Goal: Information Seeking & Learning: Learn about a topic

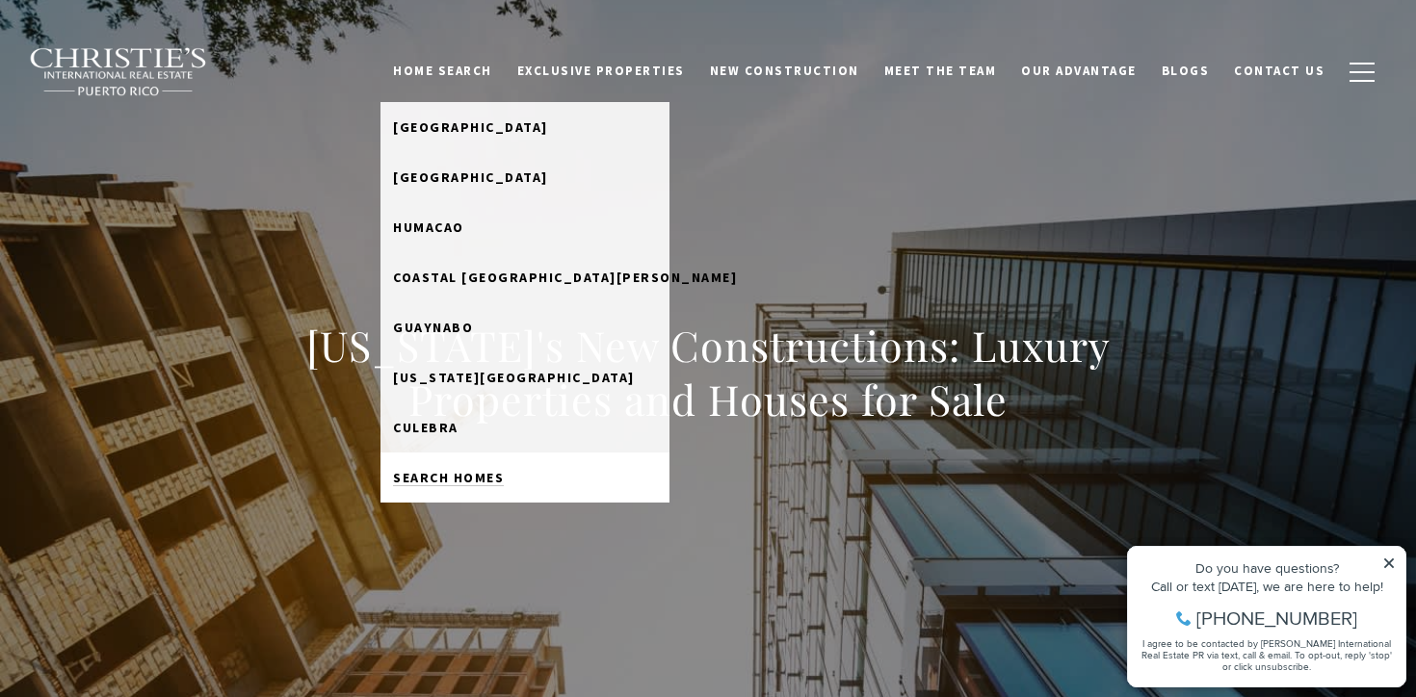
click at [504, 477] on span "Search Homes" at bounding box center [448, 477] width 111 height 17
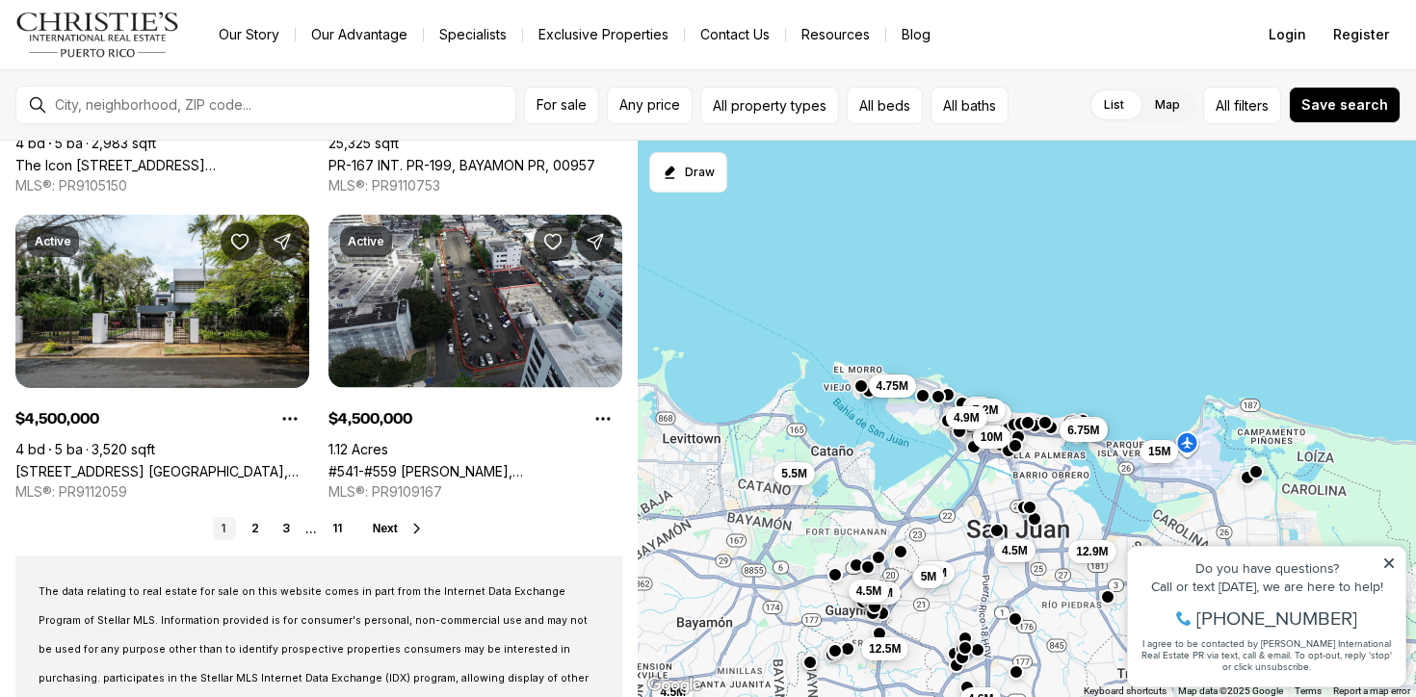
scroll to position [7043, 0]
click at [412, 532] on icon at bounding box center [416, 529] width 15 height 15
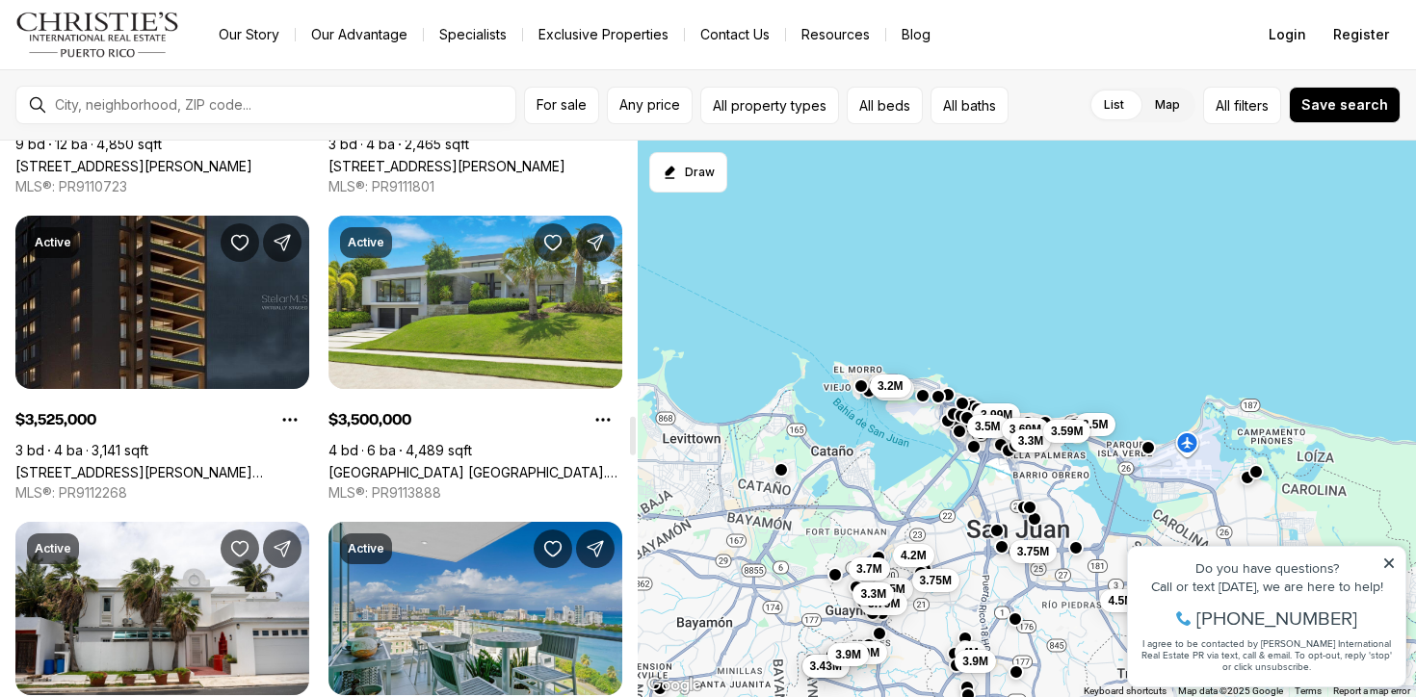
scroll to position [3983, 0]
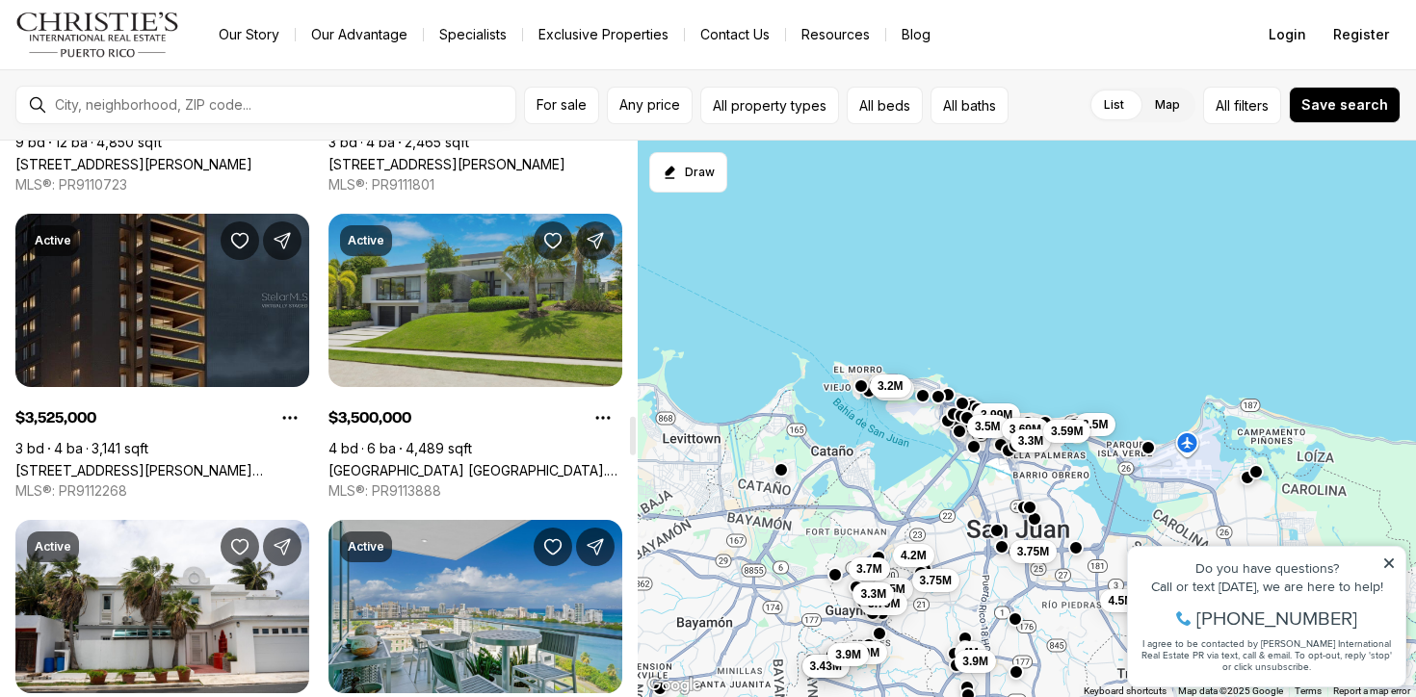
click at [540, 462] on link "GARDEN HILLS SUR GREEN HILL ST. #H-10, GUAYNABO PR, 00966" at bounding box center [475, 470] width 294 height 16
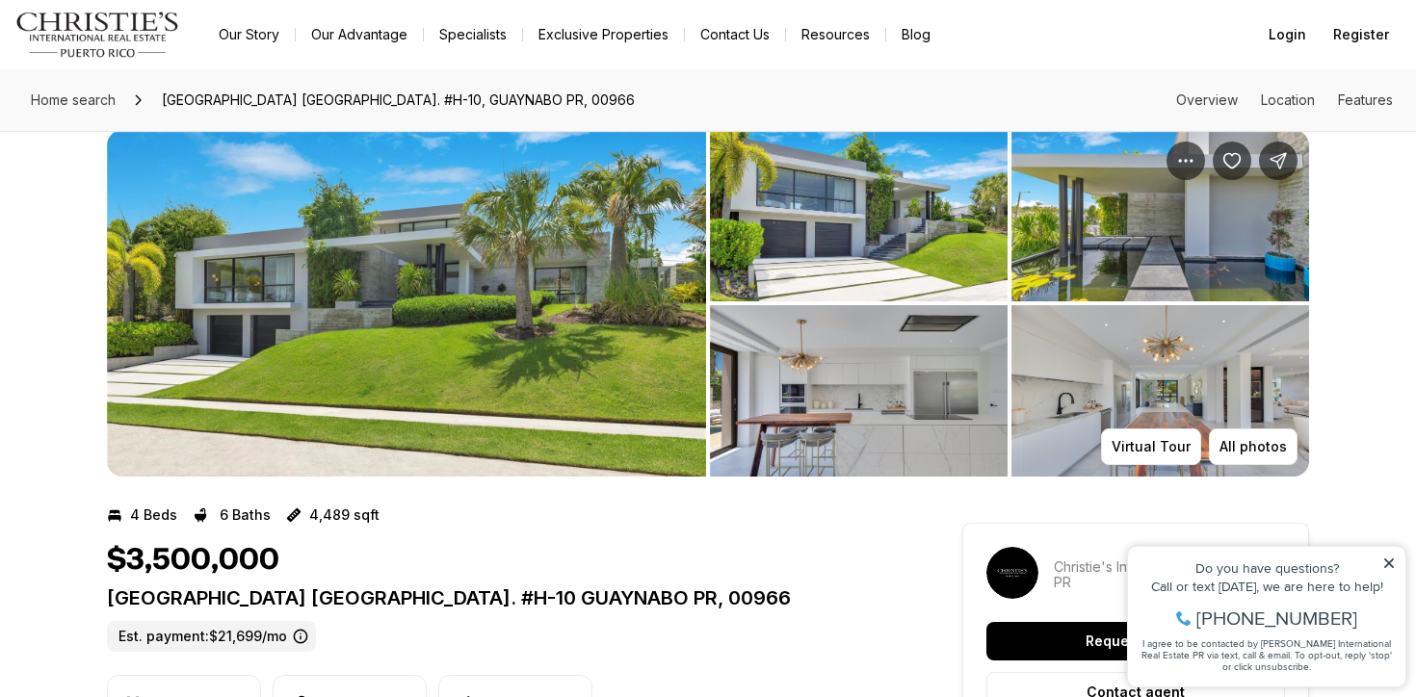
scroll to position [34, 0]
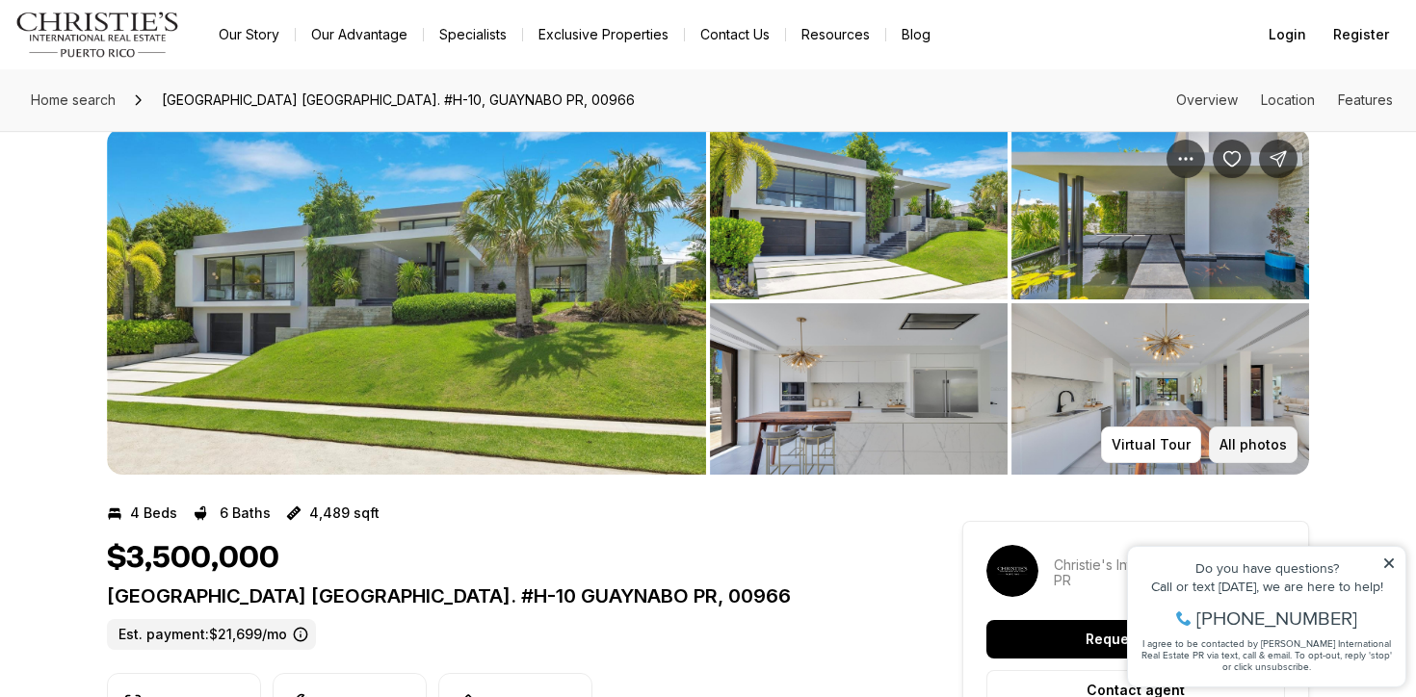
click at [1259, 447] on p "All photos" at bounding box center [1252, 444] width 67 height 15
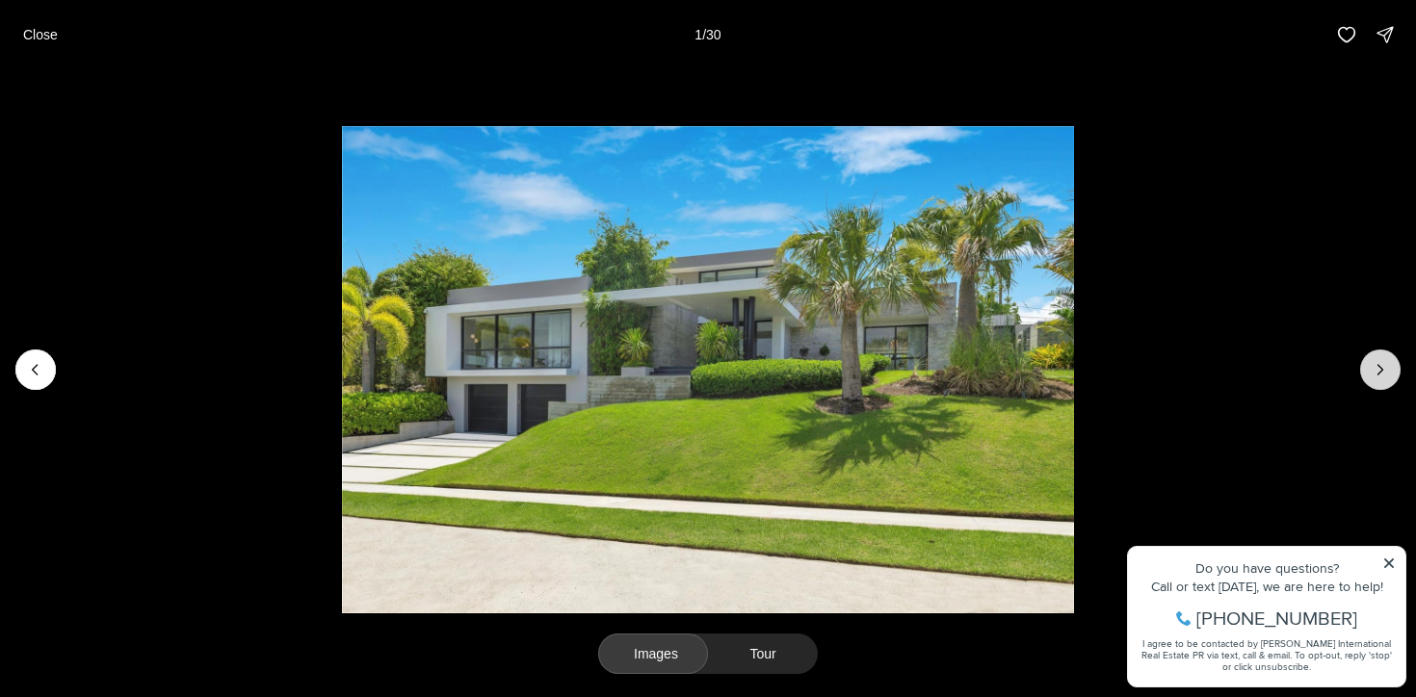
click at [1377, 374] on icon "Next slide" at bounding box center [1379, 369] width 19 height 19
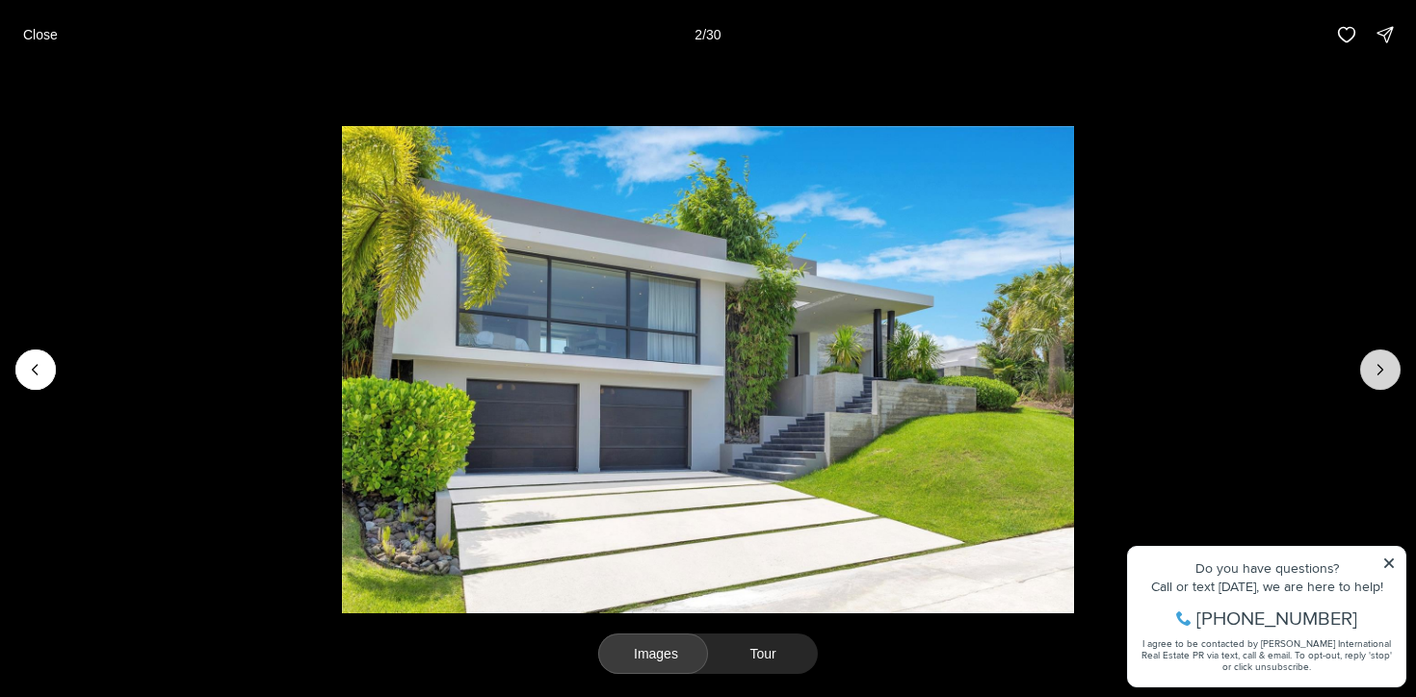
click at [1377, 374] on icon "Next slide" at bounding box center [1379, 369] width 19 height 19
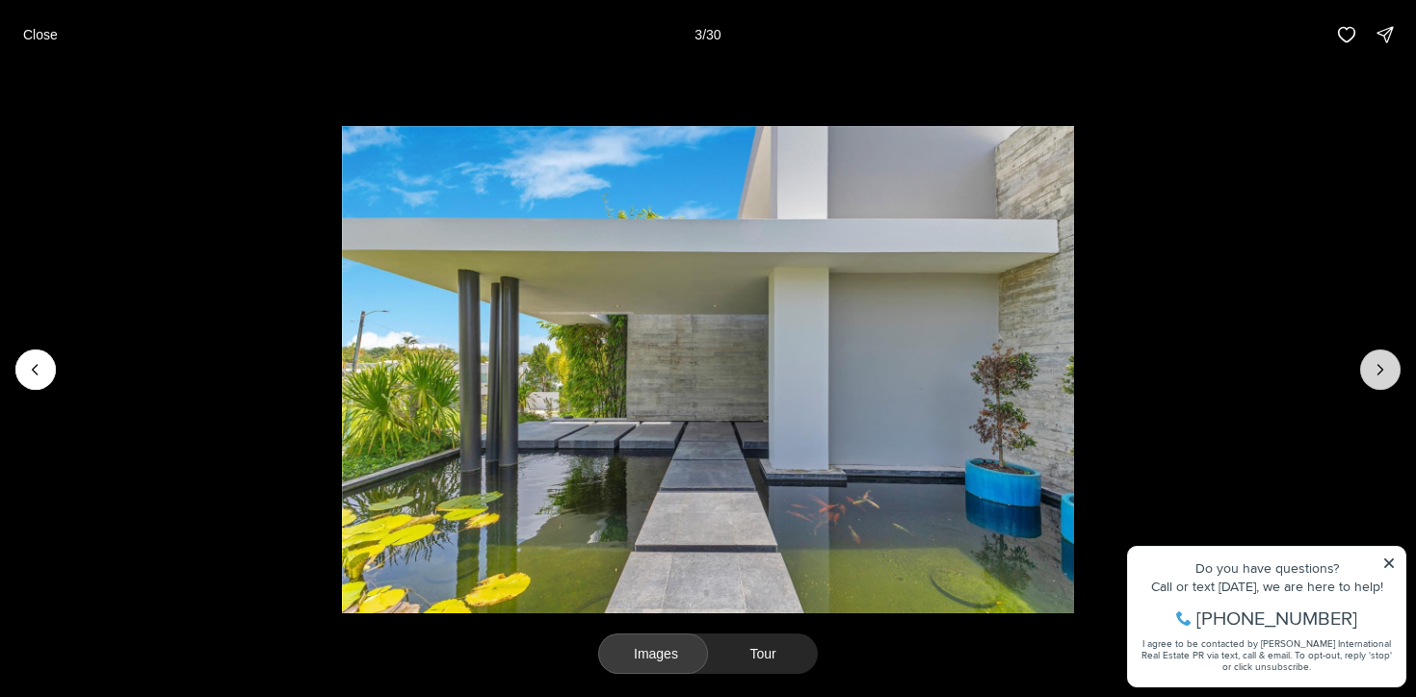
click at [1377, 374] on icon "Next slide" at bounding box center [1379, 369] width 19 height 19
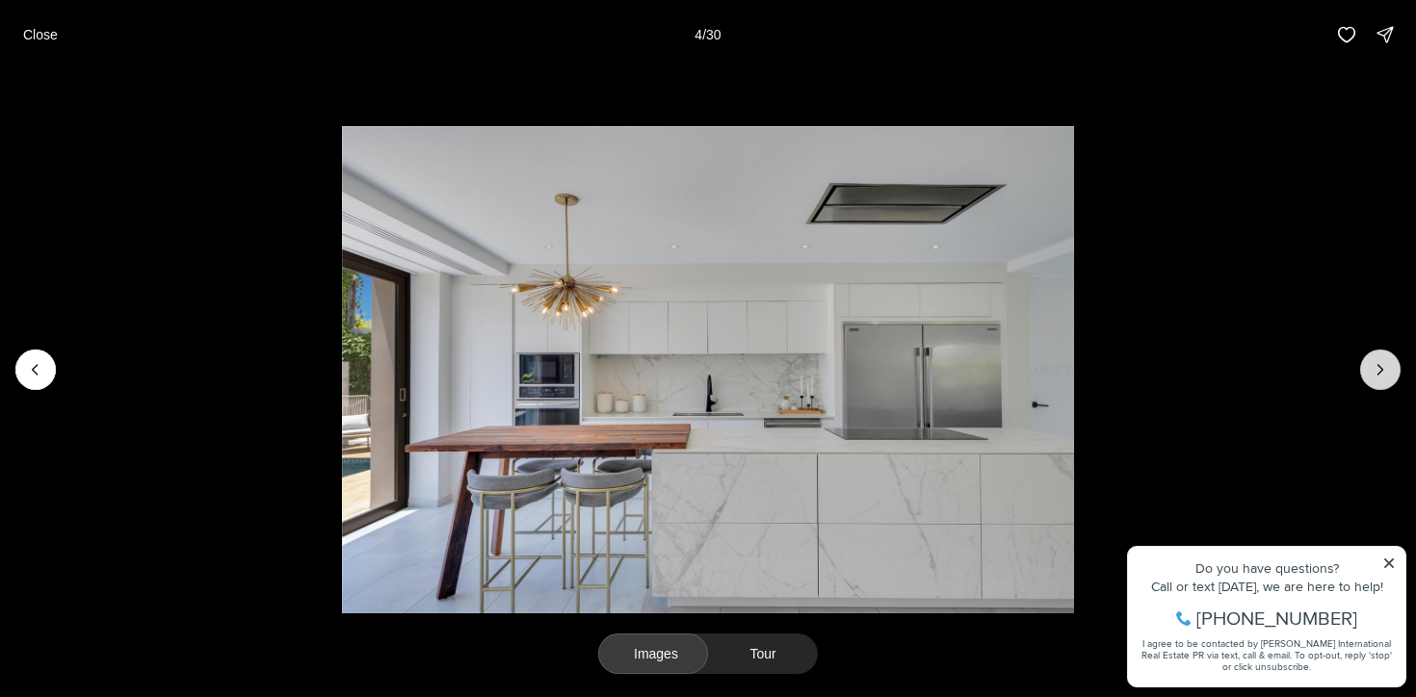
click at [1377, 374] on icon "Next slide" at bounding box center [1379, 369] width 19 height 19
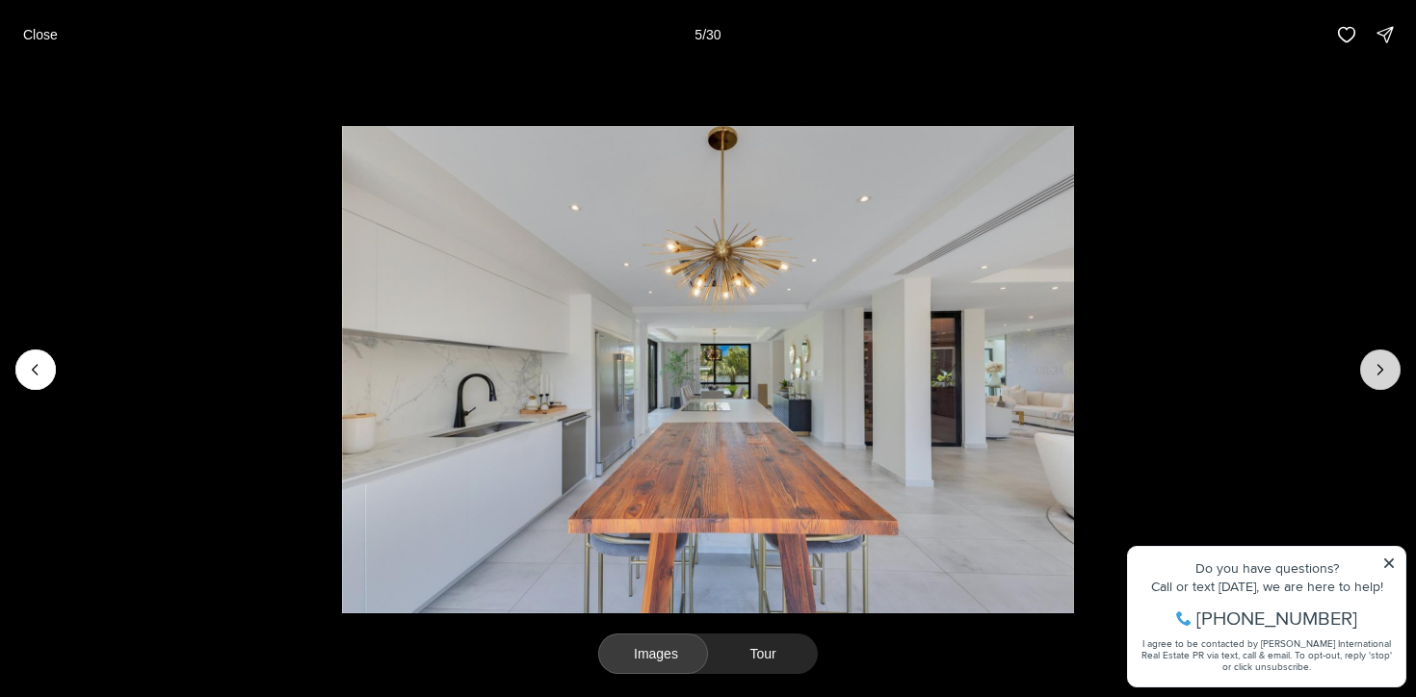
click at [1377, 374] on icon "Next slide" at bounding box center [1379, 369] width 19 height 19
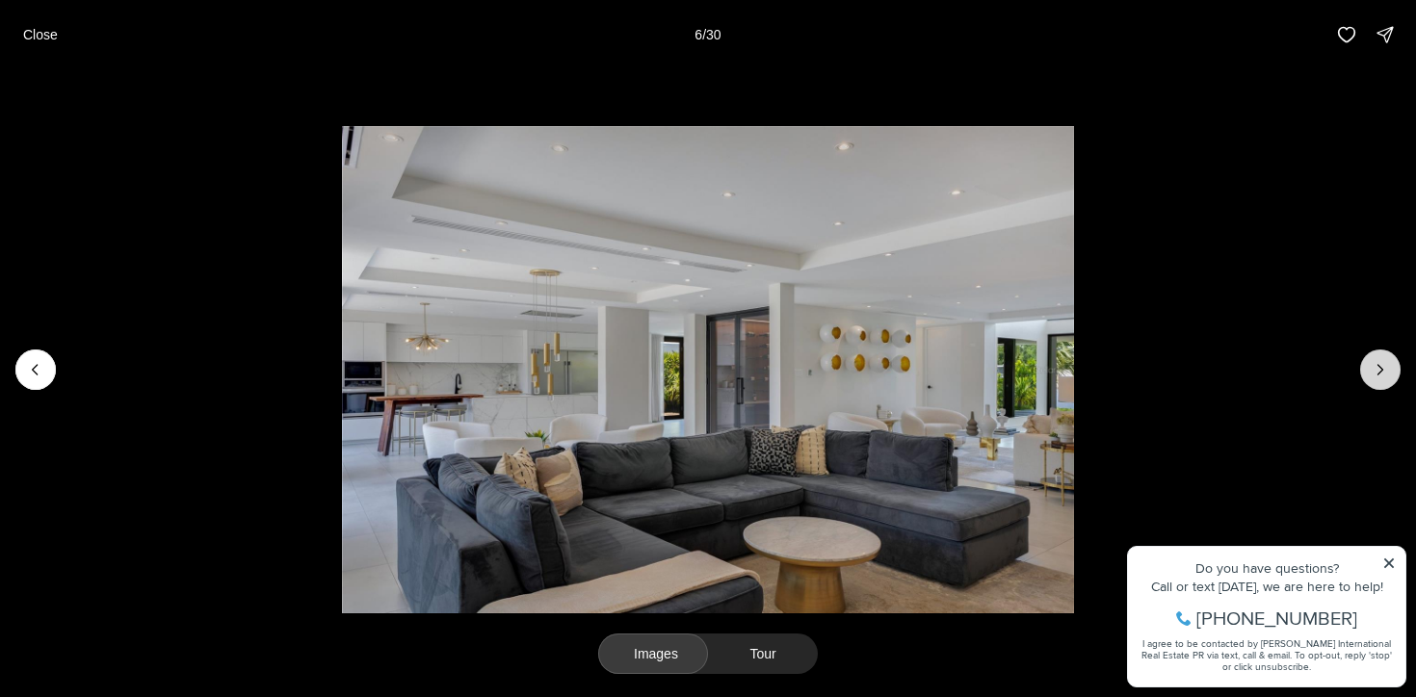
click at [1377, 374] on icon "Next slide" at bounding box center [1379, 369] width 19 height 19
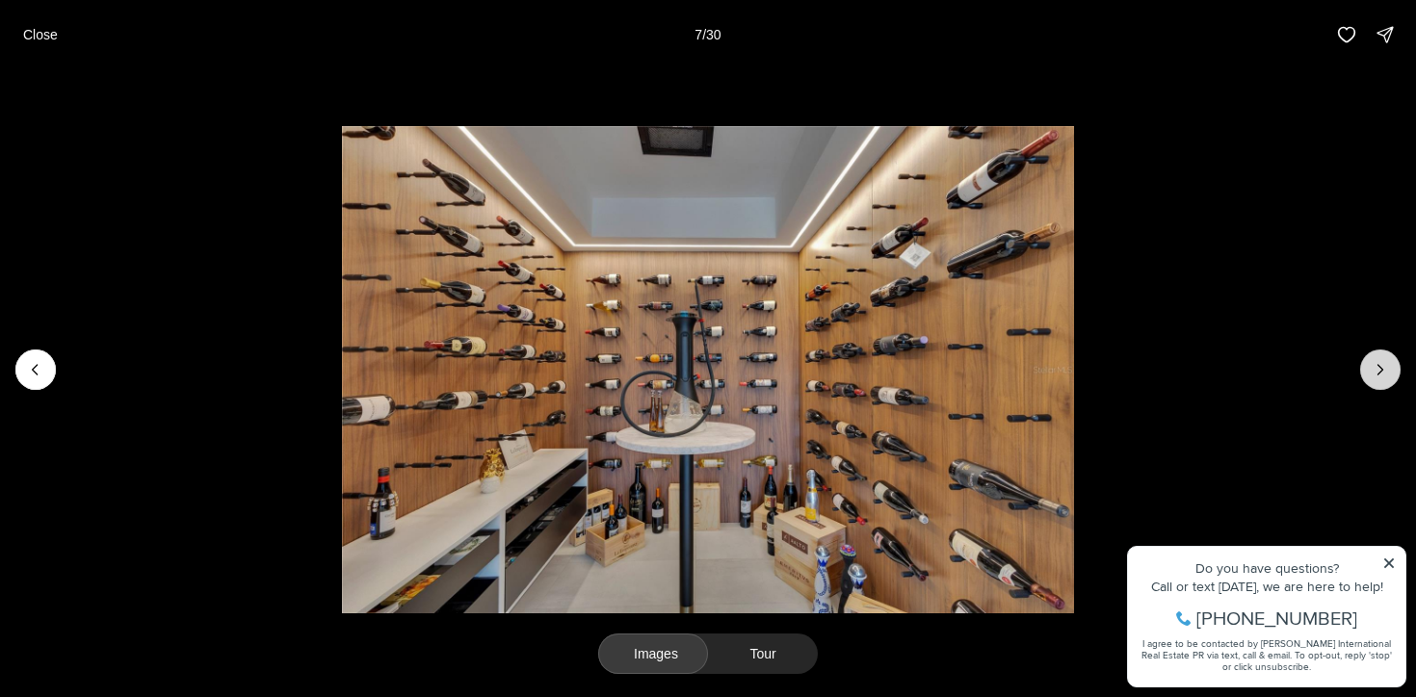
click at [1377, 374] on icon "Next slide" at bounding box center [1379, 369] width 19 height 19
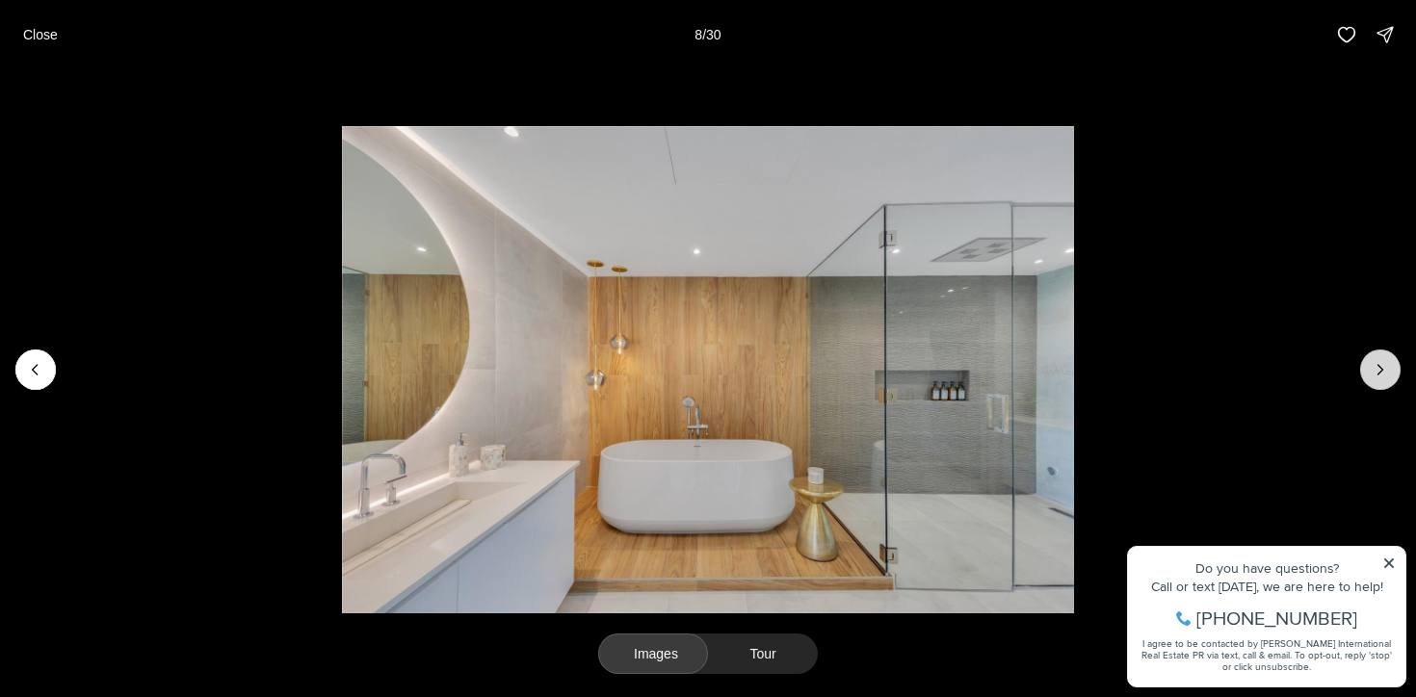
click at [1377, 374] on icon "Next slide" at bounding box center [1379, 369] width 19 height 19
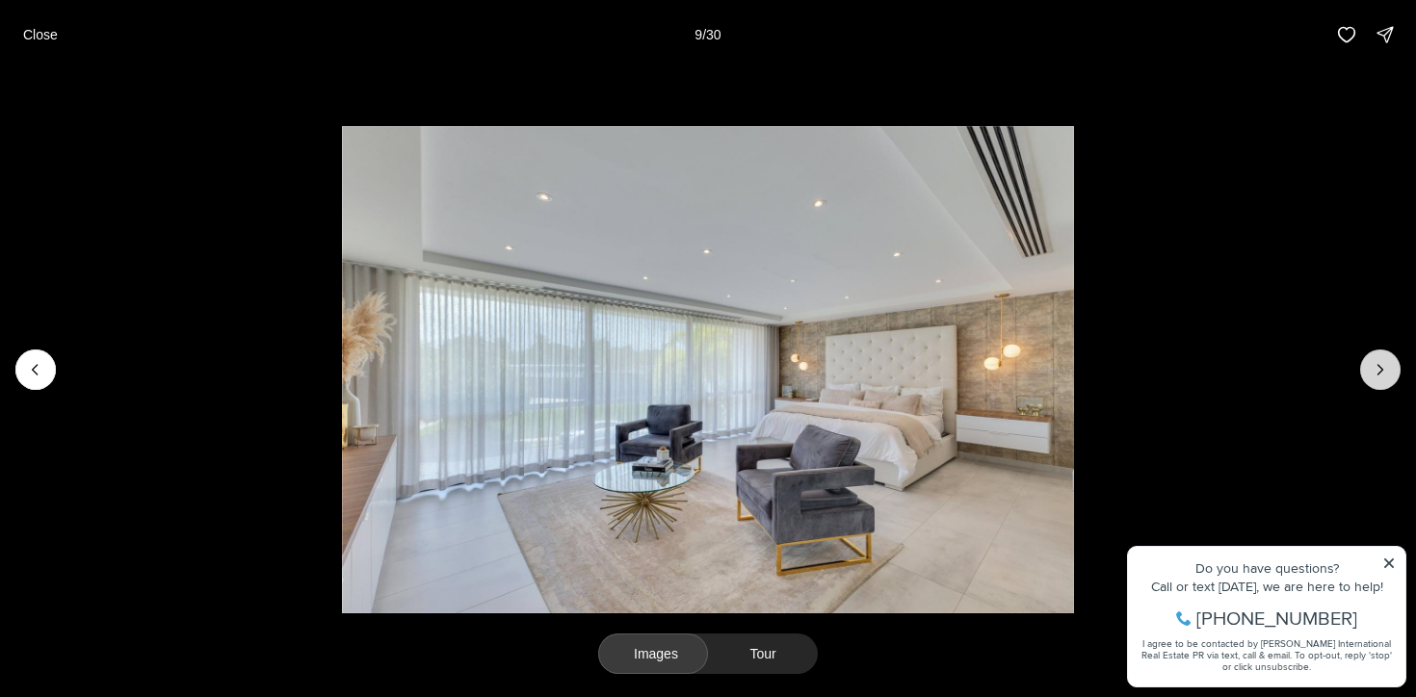
click at [1377, 374] on icon "Next slide" at bounding box center [1379, 369] width 19 height 19
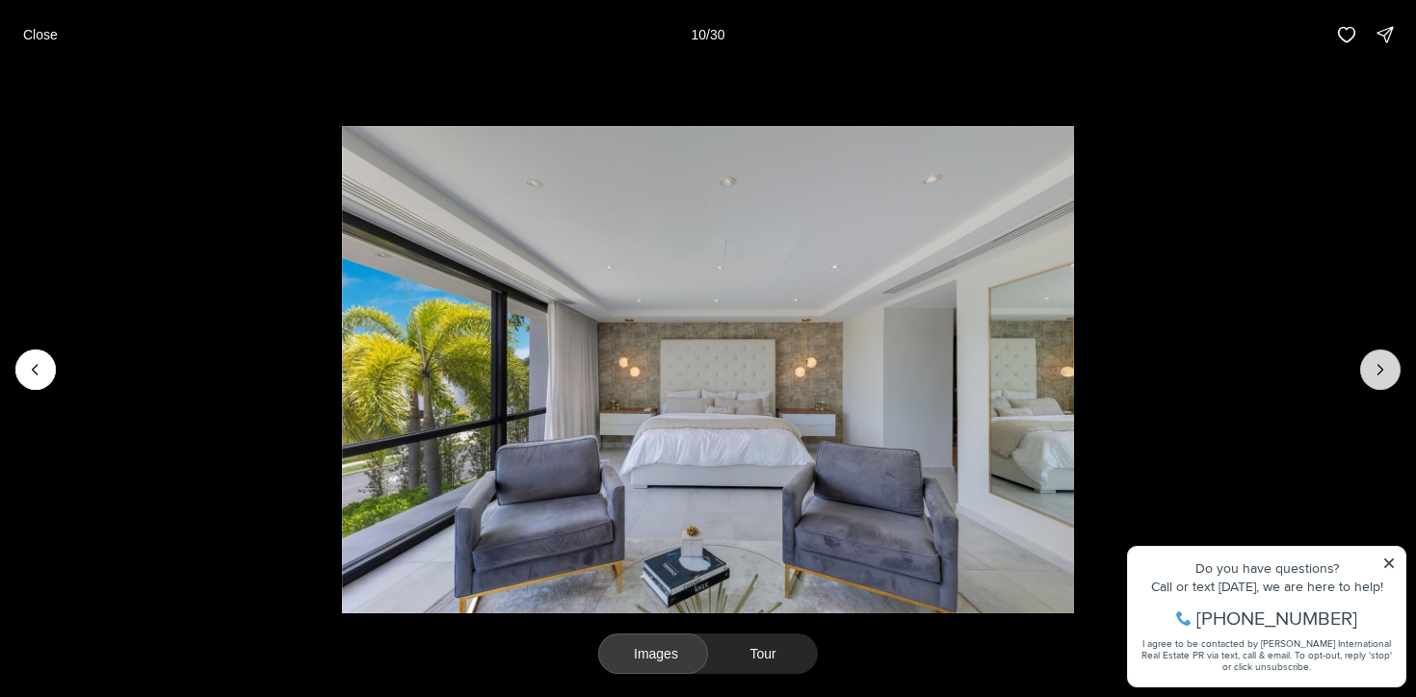
click at [1377, 374] on icon "Next slide" at bounding box center [1379, 369] width 19 height 19
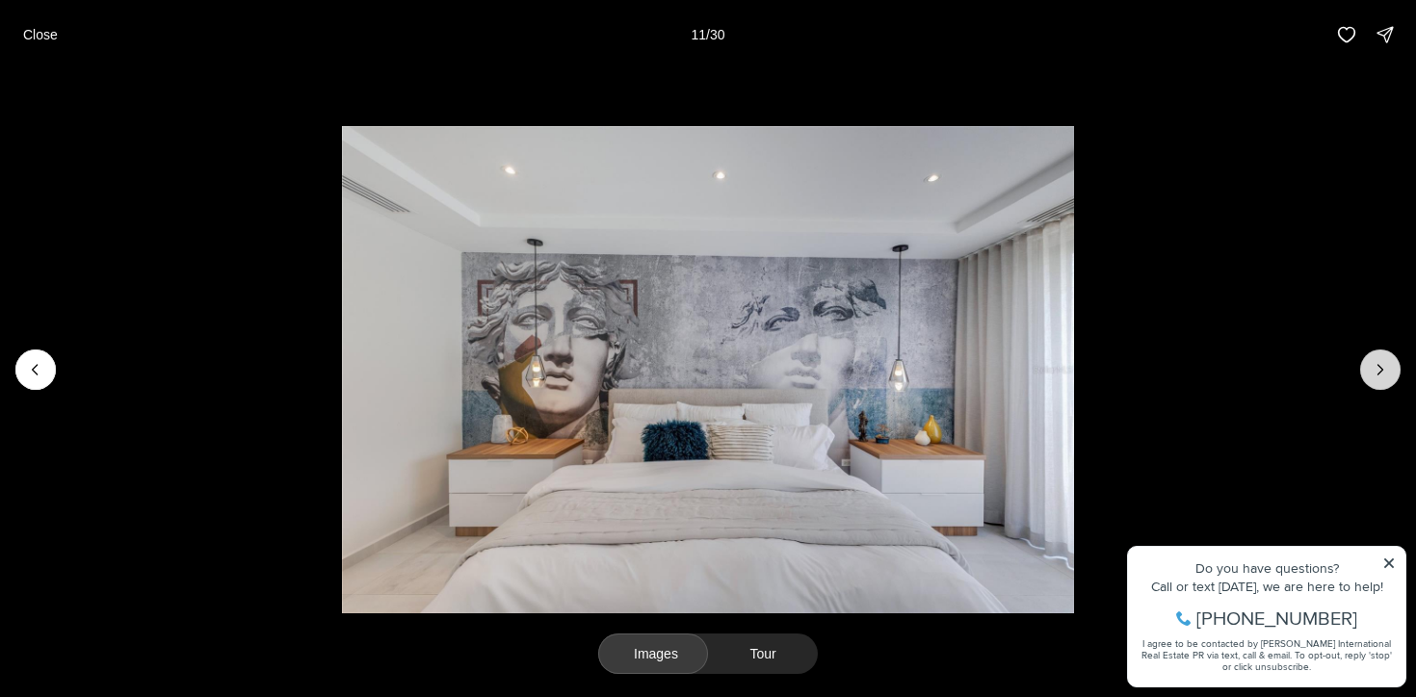
click at [1377, 374] on icon "Next slide" at bounding box center [1379, 369] width 19 height 19
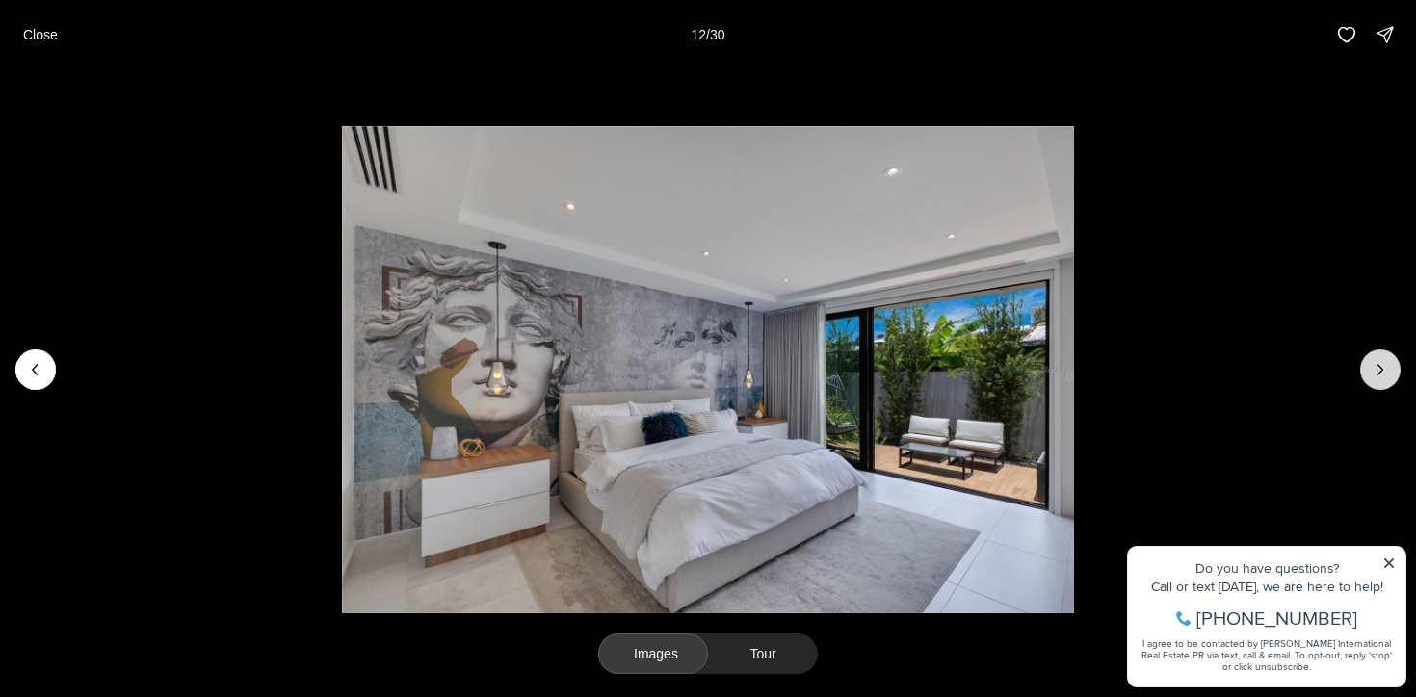
click at [1377, 374] on icon "Next slide" at bounding box center [1379, 369] width 19 height 19
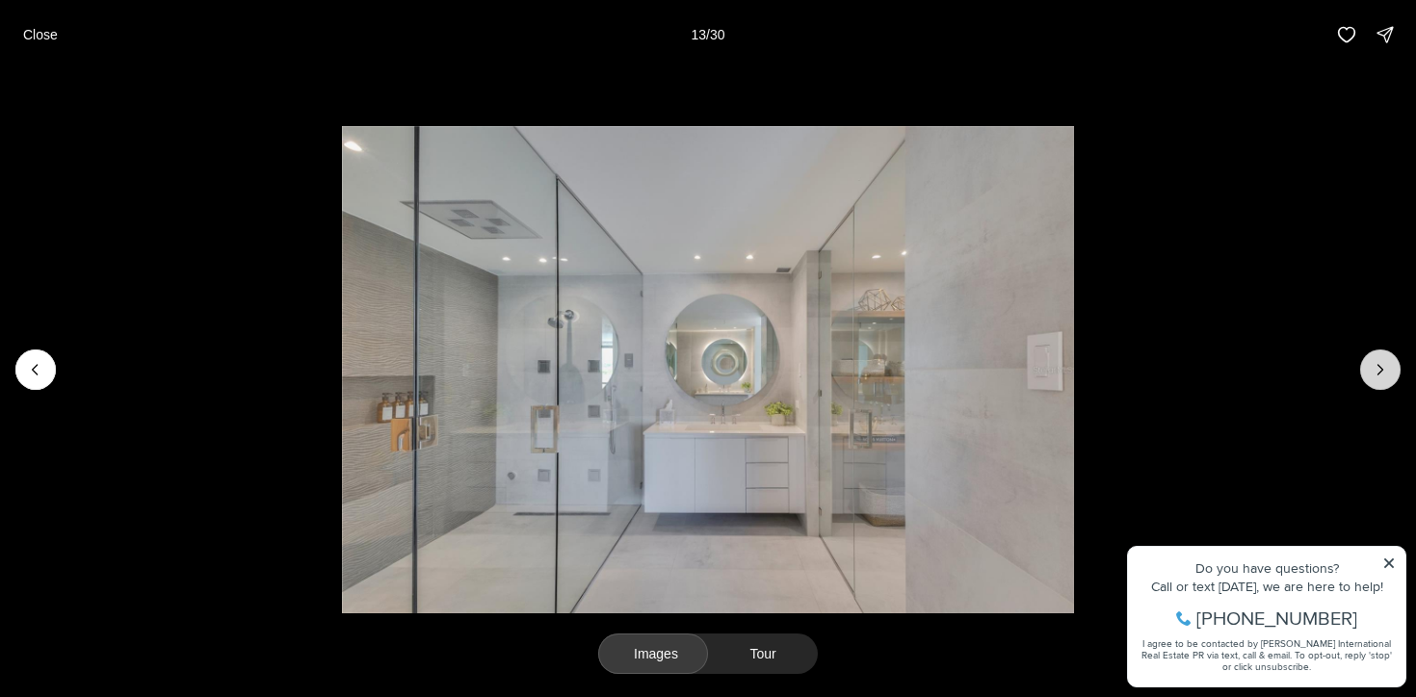
click at [1377, 374] on icon "Next slide" at bounding box center [1379, 369] width 19 height 19
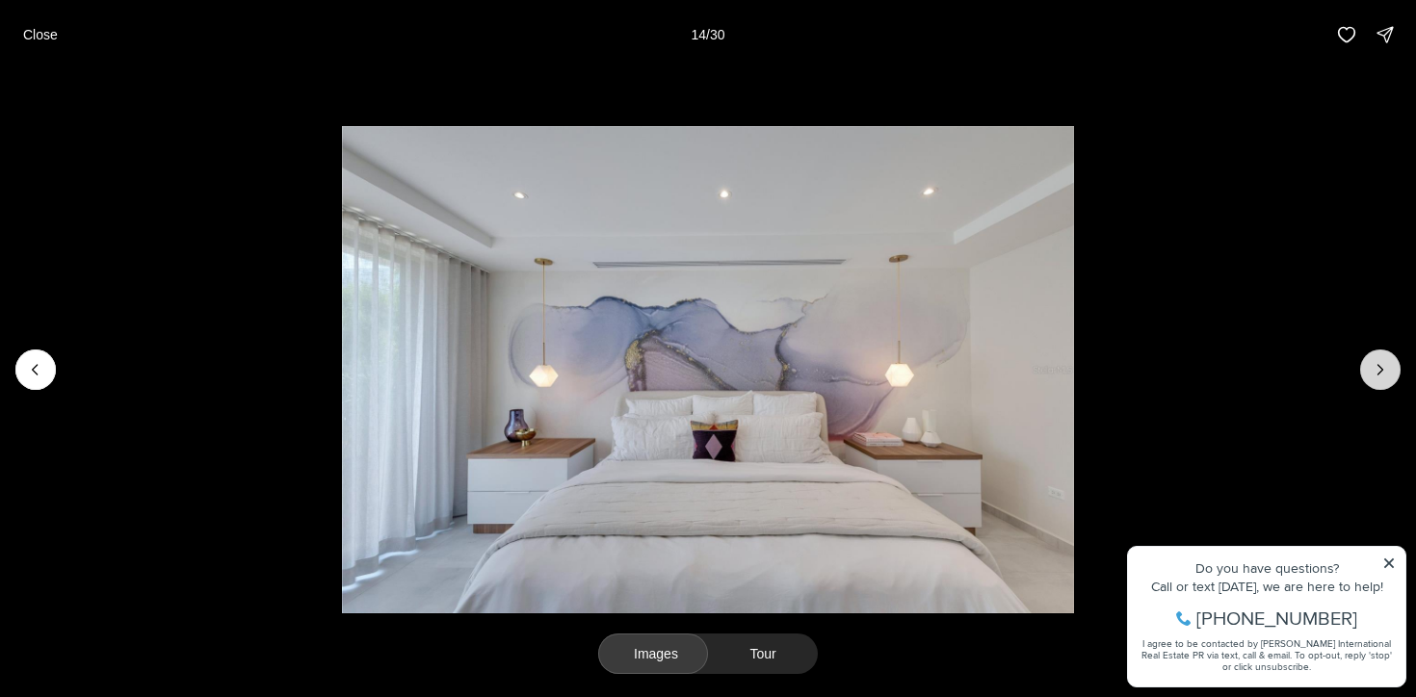
click at [1377, 374] on icon "Next slide" at bounding box center [1379, 369] width 19 height 19
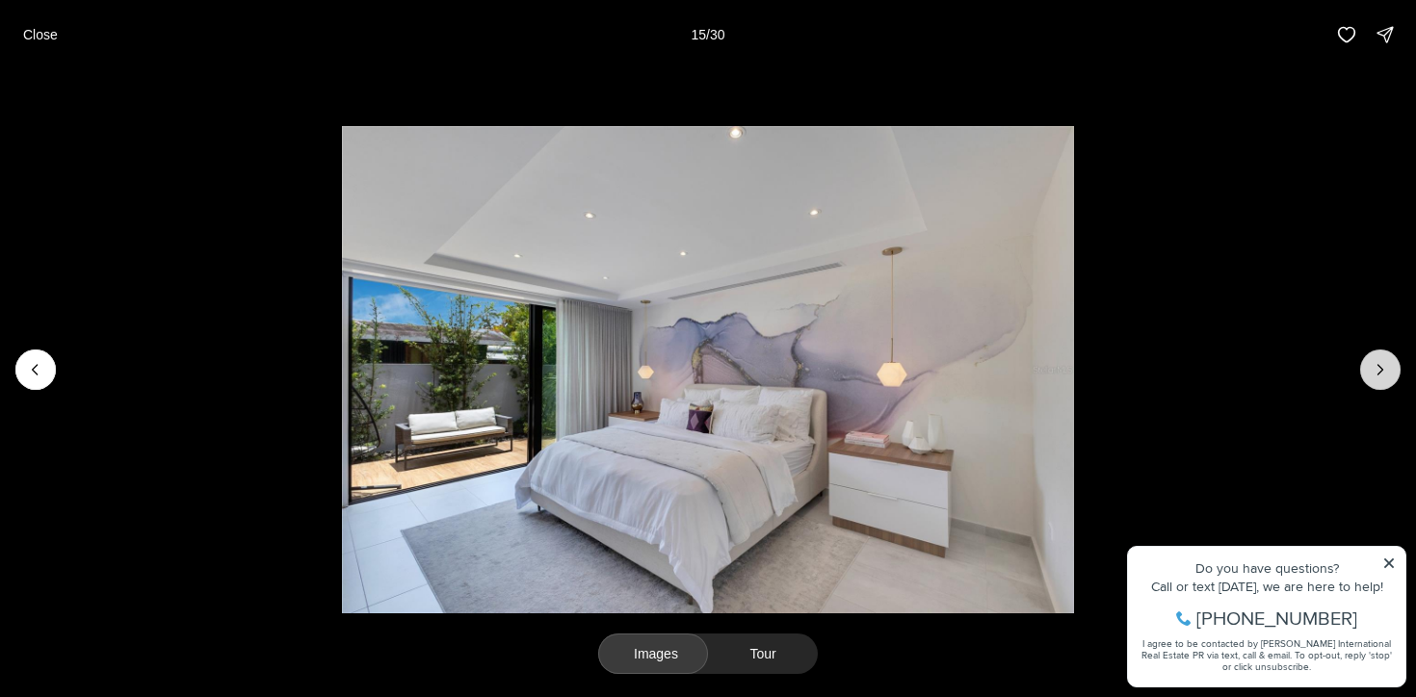
click at [1377, 374] on icon "Next slide" at bounding box center [1379, 369] width 19 height 19
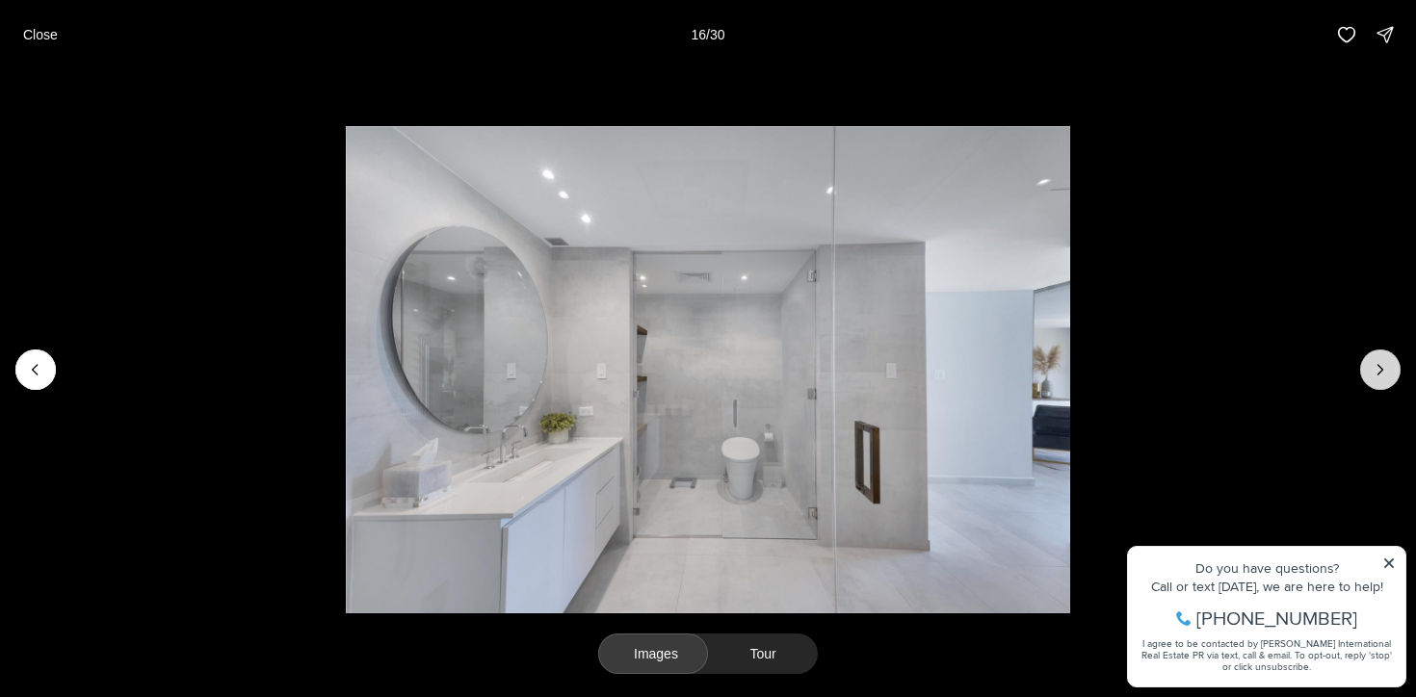
click at [1377, 374] on icon "Next slide" at bounding box center [1379, 369] width 19 height 19
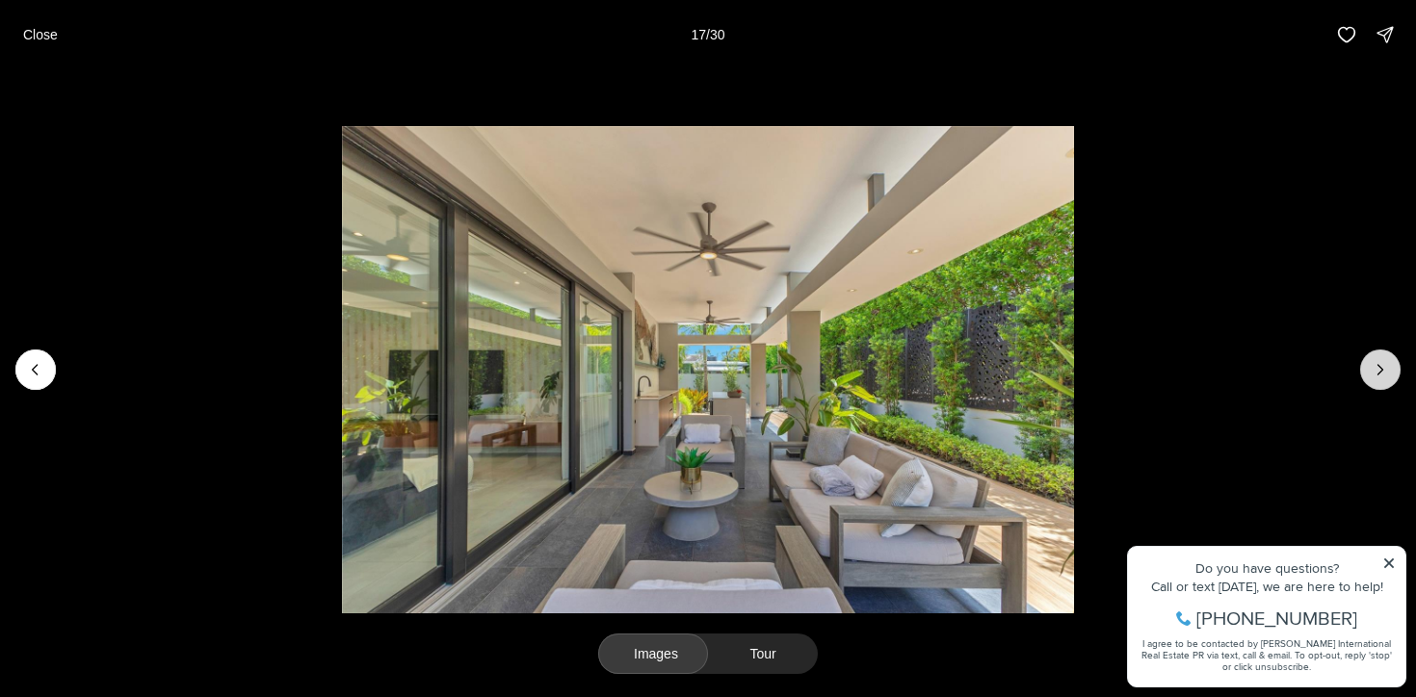
click at [1377, 374] on icon "Next slide" at bounding box center [1379, 369] width 19 height 19
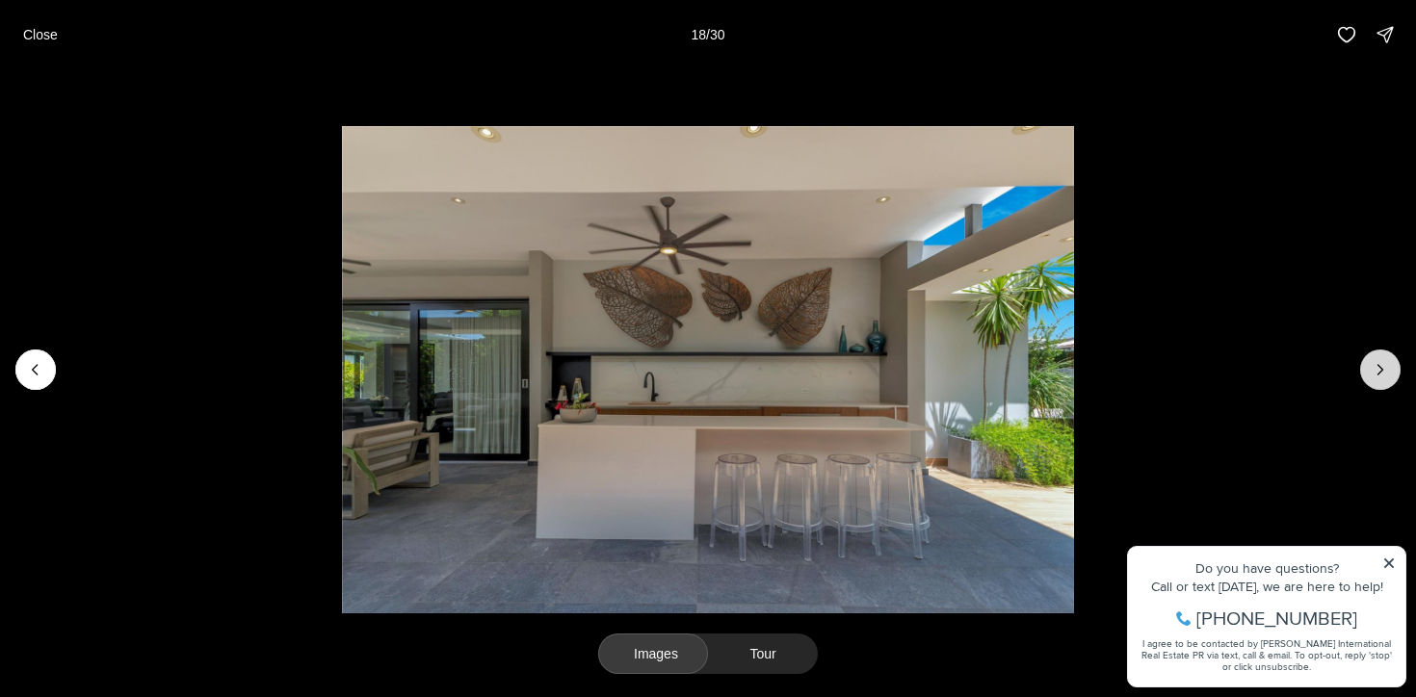
click at [1377, 374] on icon "Next slide" at bounding box center [1379, 369] width 19 height 19
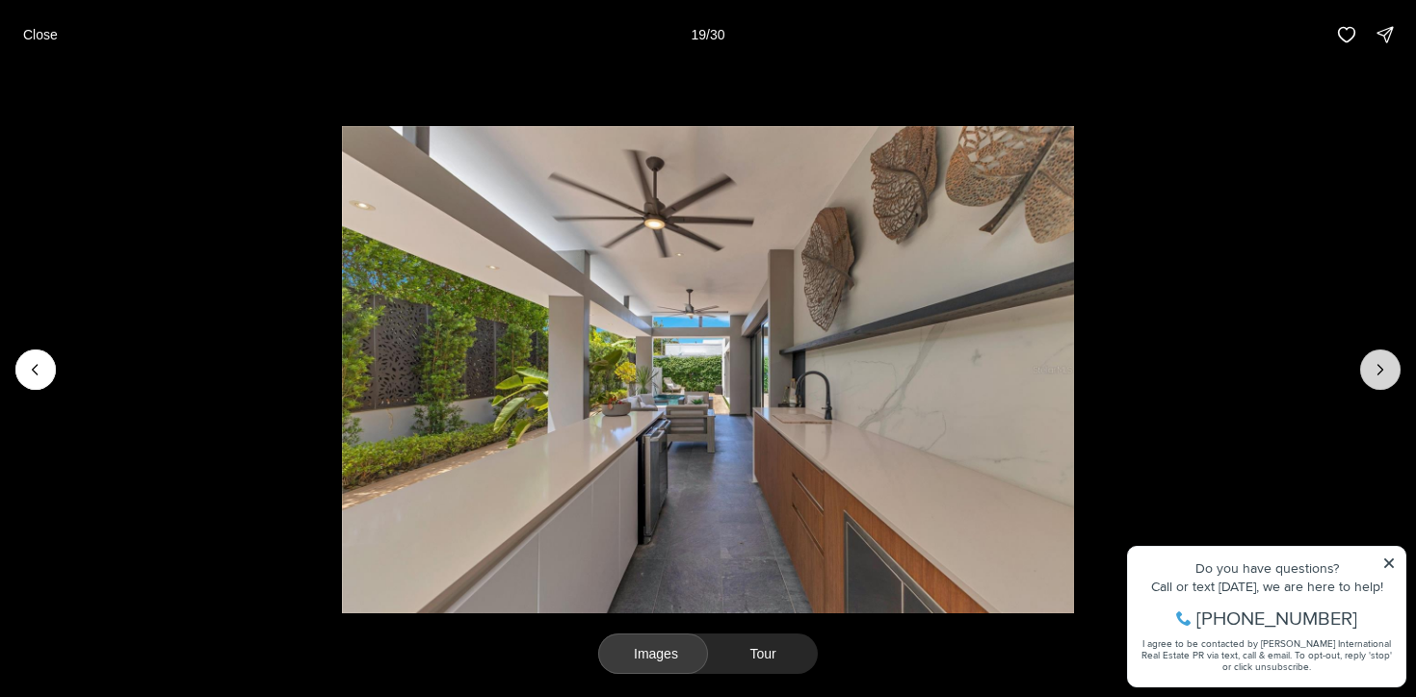
click at [1377, 374] on icon "Next slide" at bounding box center [1379, 369] width 19 height 19
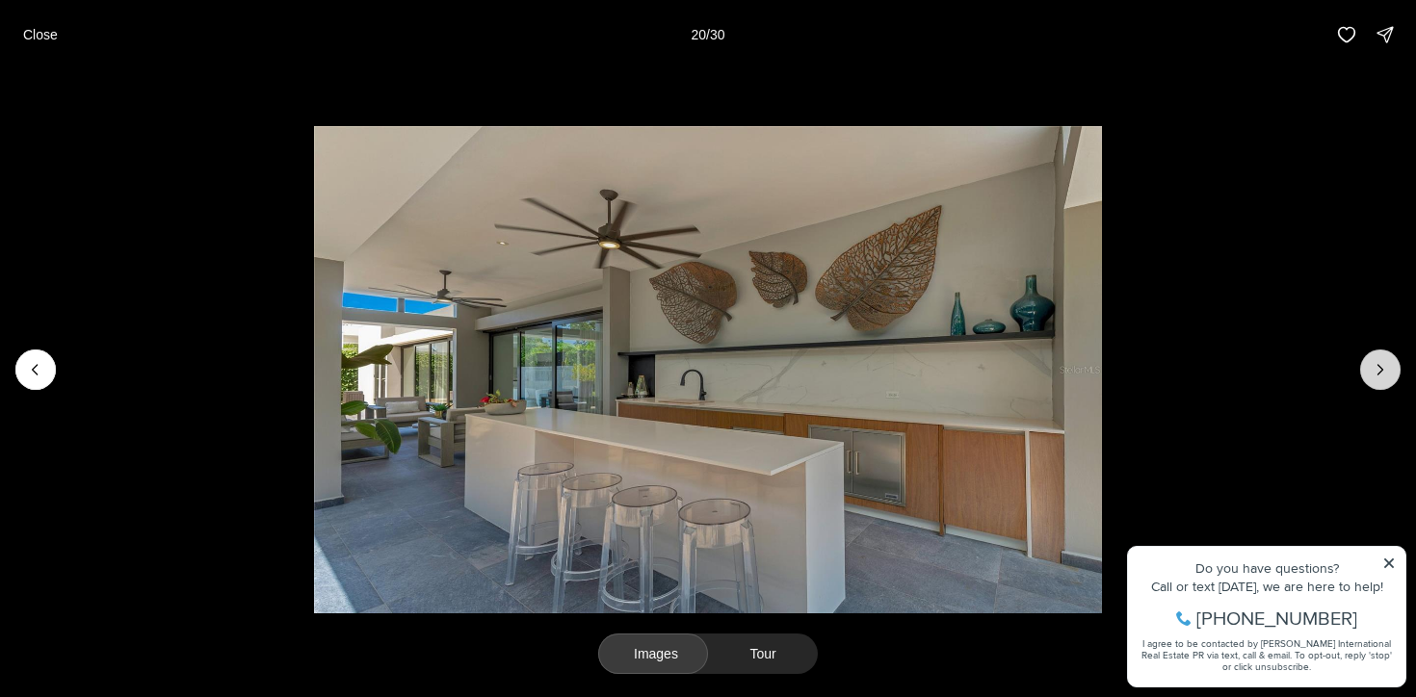
click at [1377, 374] on icon "Next slide" at bounding box center [1379, 369] width 19 height 19
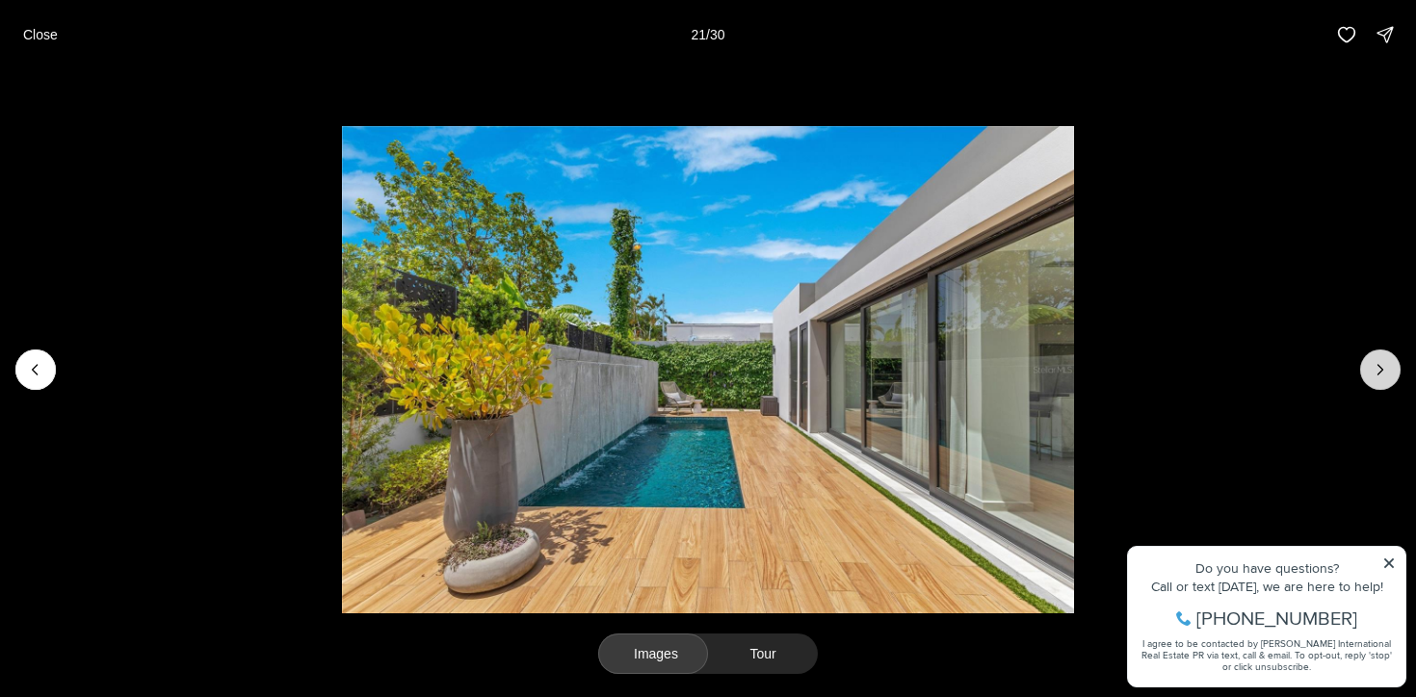
click at [1377, 374] on icon "Next slide" at bounding box center [1379, 369] width 19 height 19
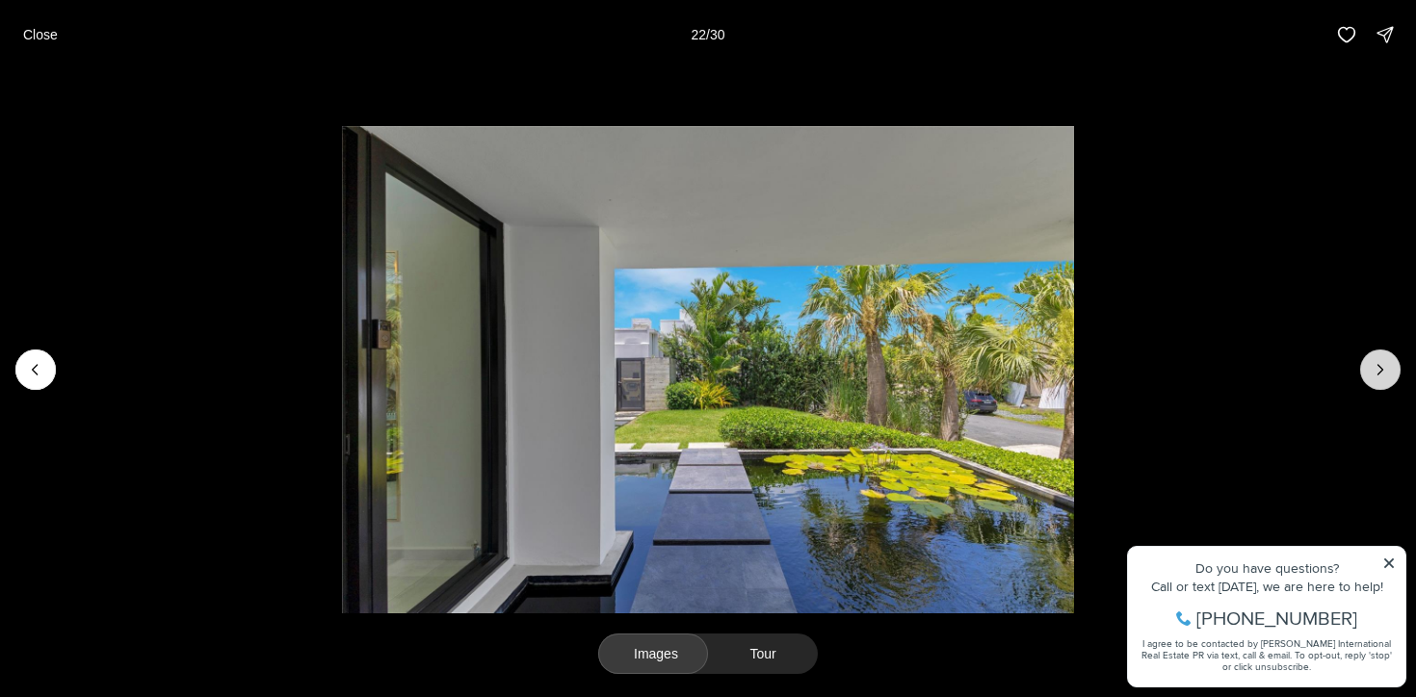
click at [1377, 374] on icon "Next slide" at bounding box center [1379, 369] width 19 height 19
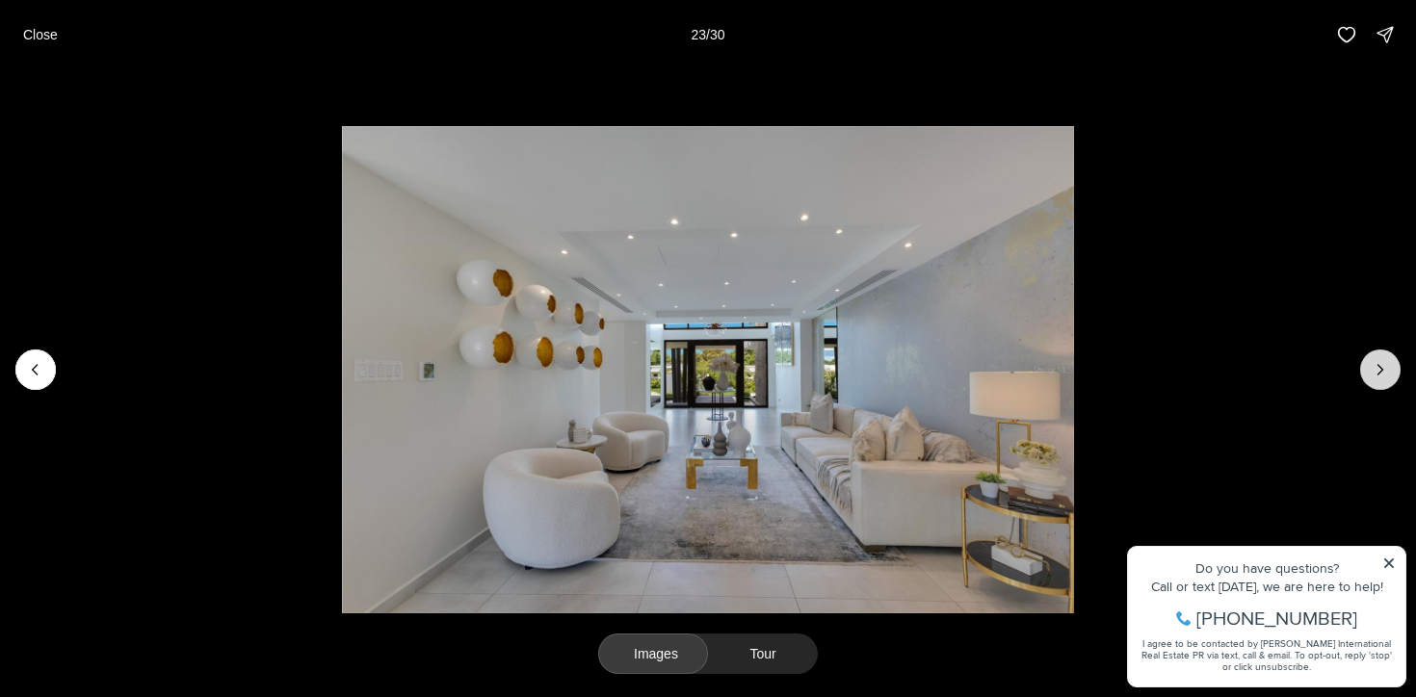
click at [1377, 374] on icon "Next slide" at bounding box center [1379, 369] width 19 height 19
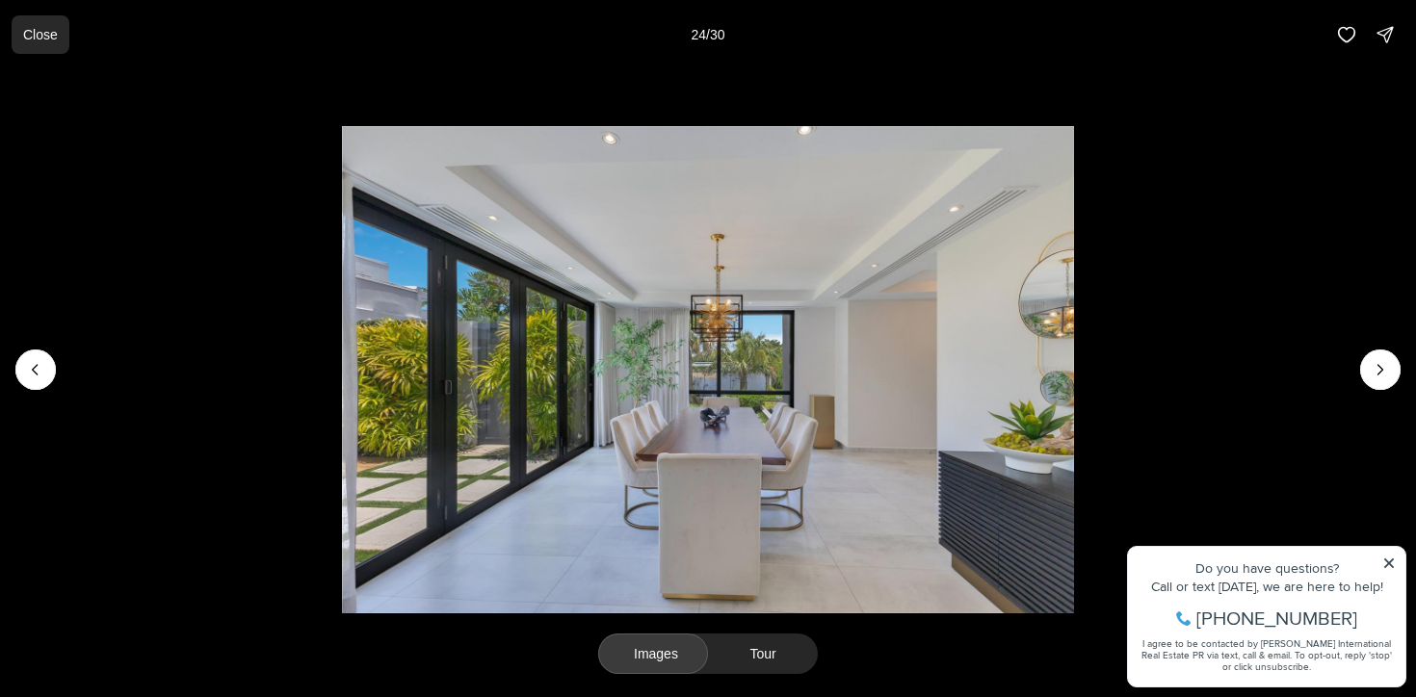
click at [35, 37] on p "Close" at bounding box center [40, 34] width 35 height 15
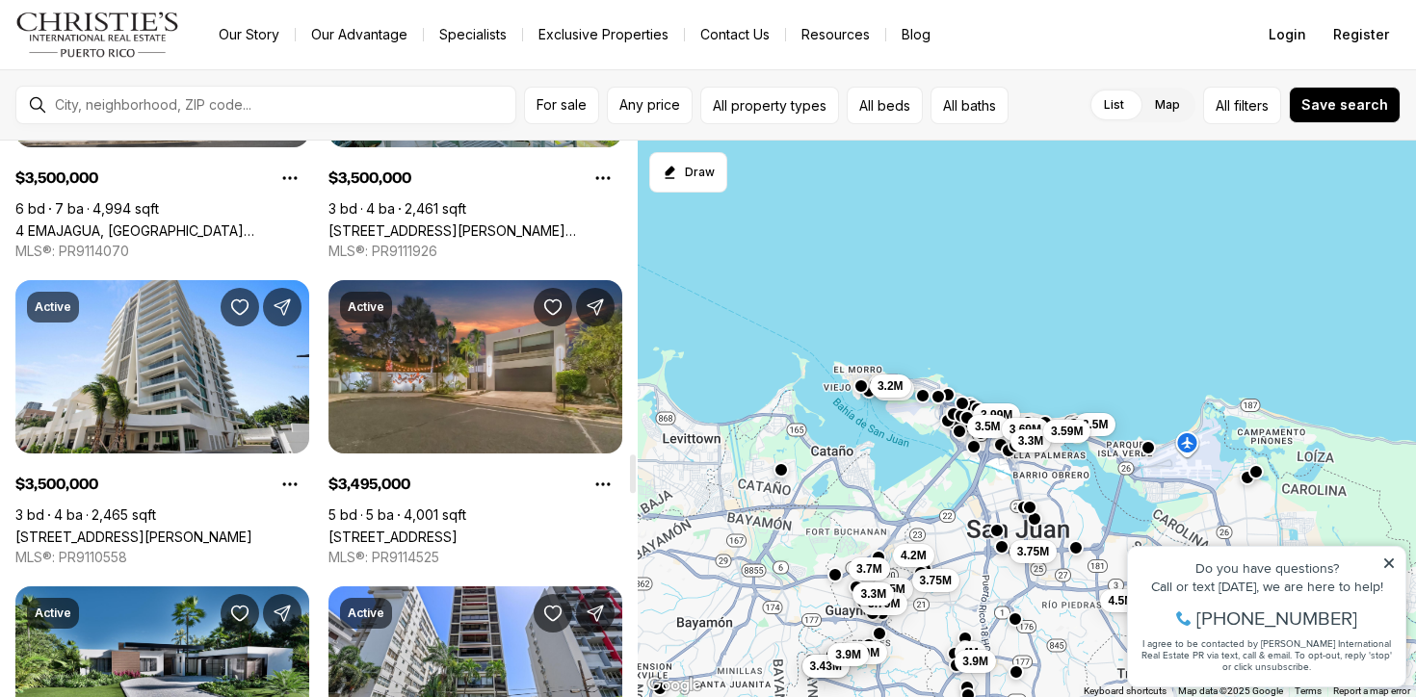
scroll to position [4538, 0]
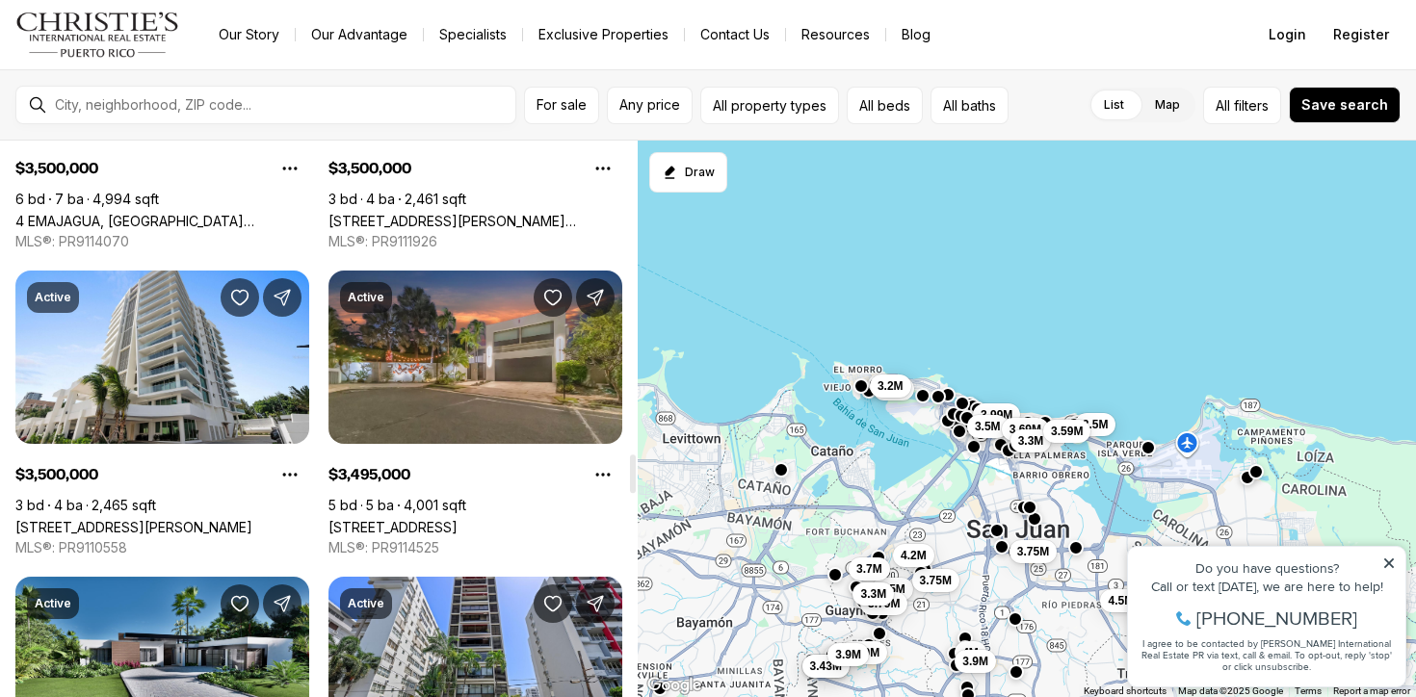
click at [457, 519] on link "64 CAOBA ST, GUAYNABO PR, 00966" at bounding box center [392, 527] width 129 height 16
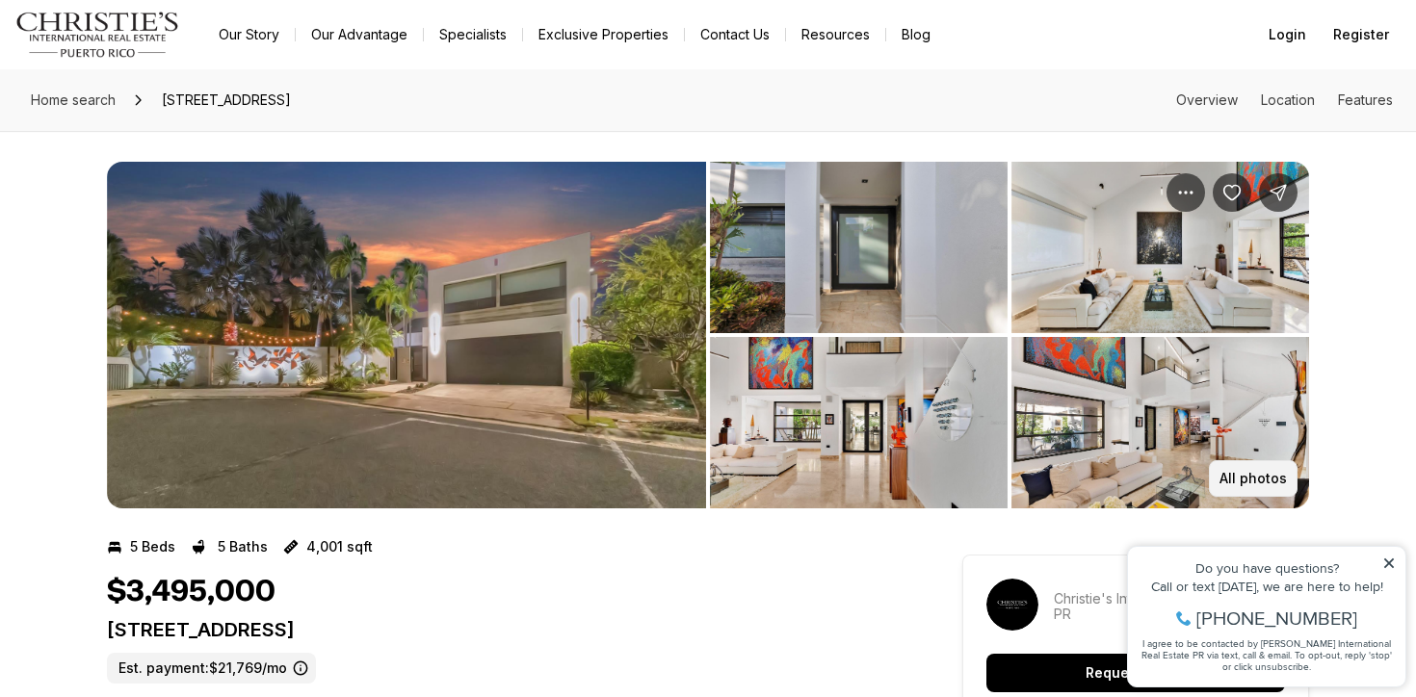
click at [1249, 478] on p "All photos" at bounding box center [1252, 478] width 67 height 15
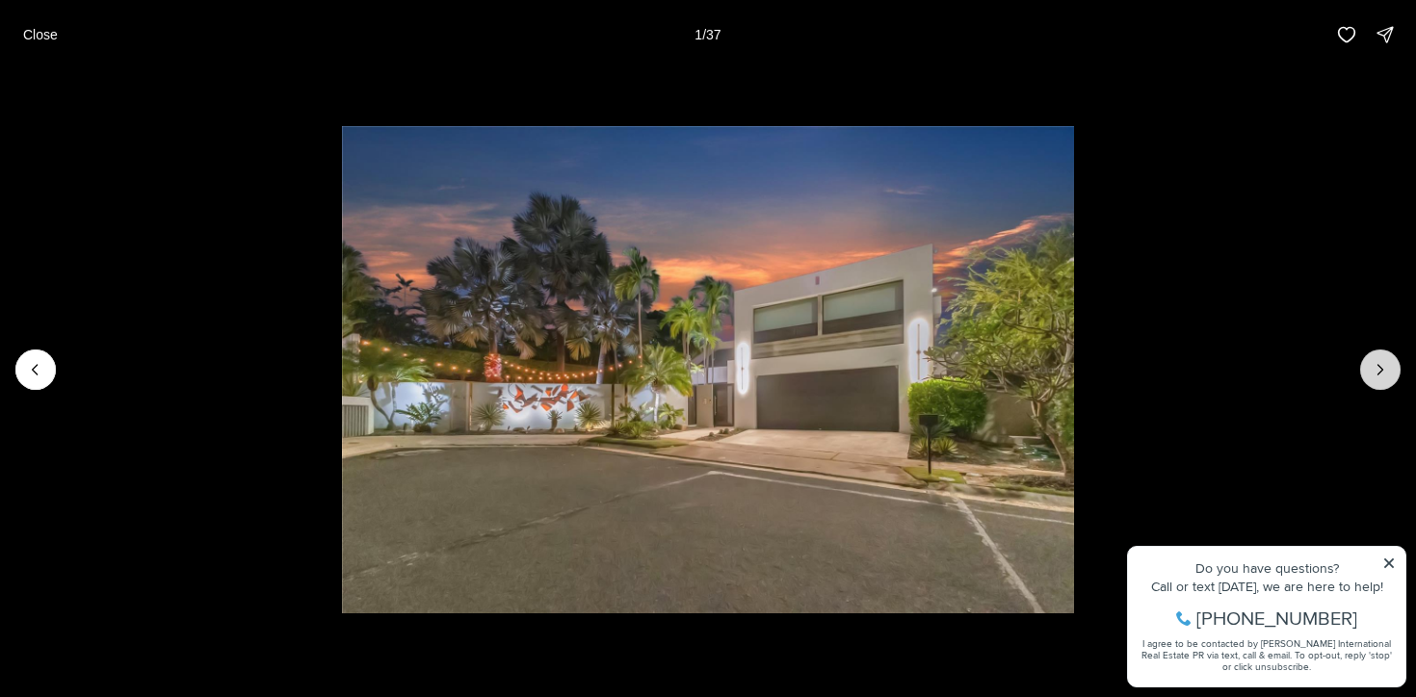
click at [1383, 373] on icon "Next slide" at bounding box center [1379, 369] width 19 height 19
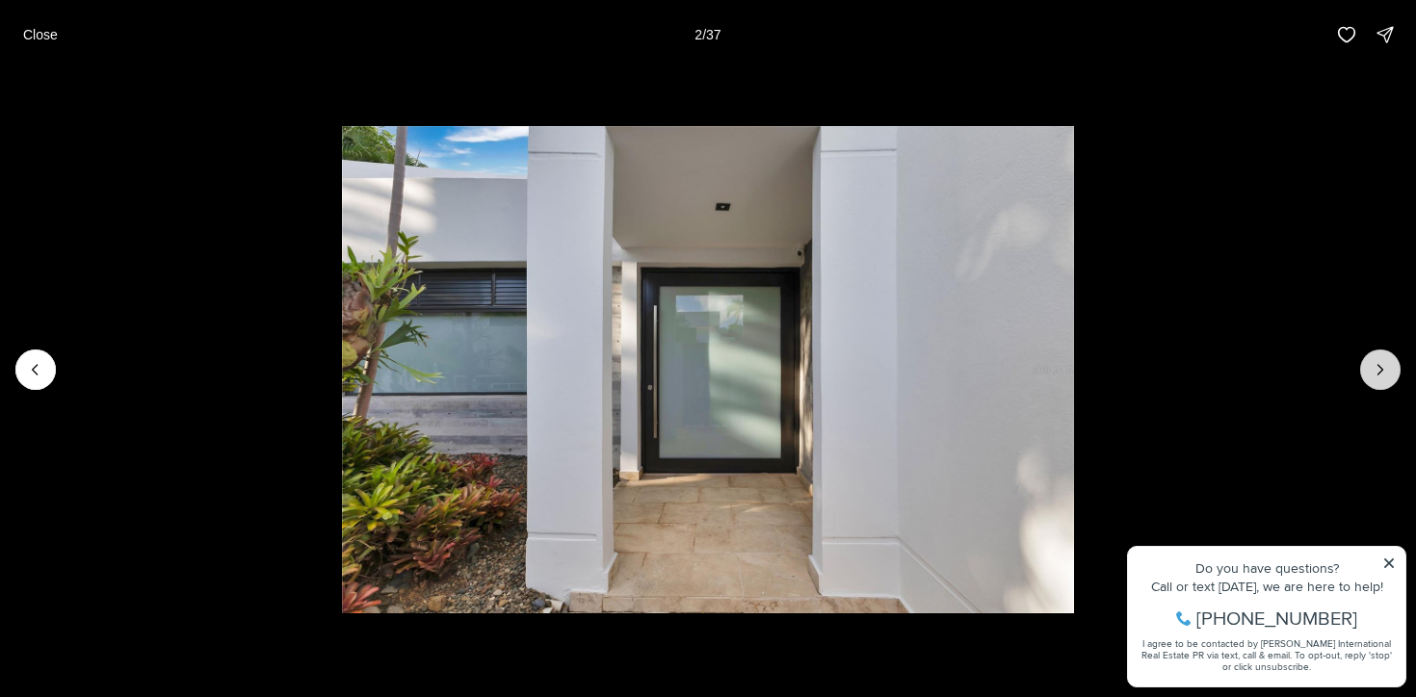
click at [1383, 373] on icon "Next slide" at bounding box center [1379, 369] width 19 height 19
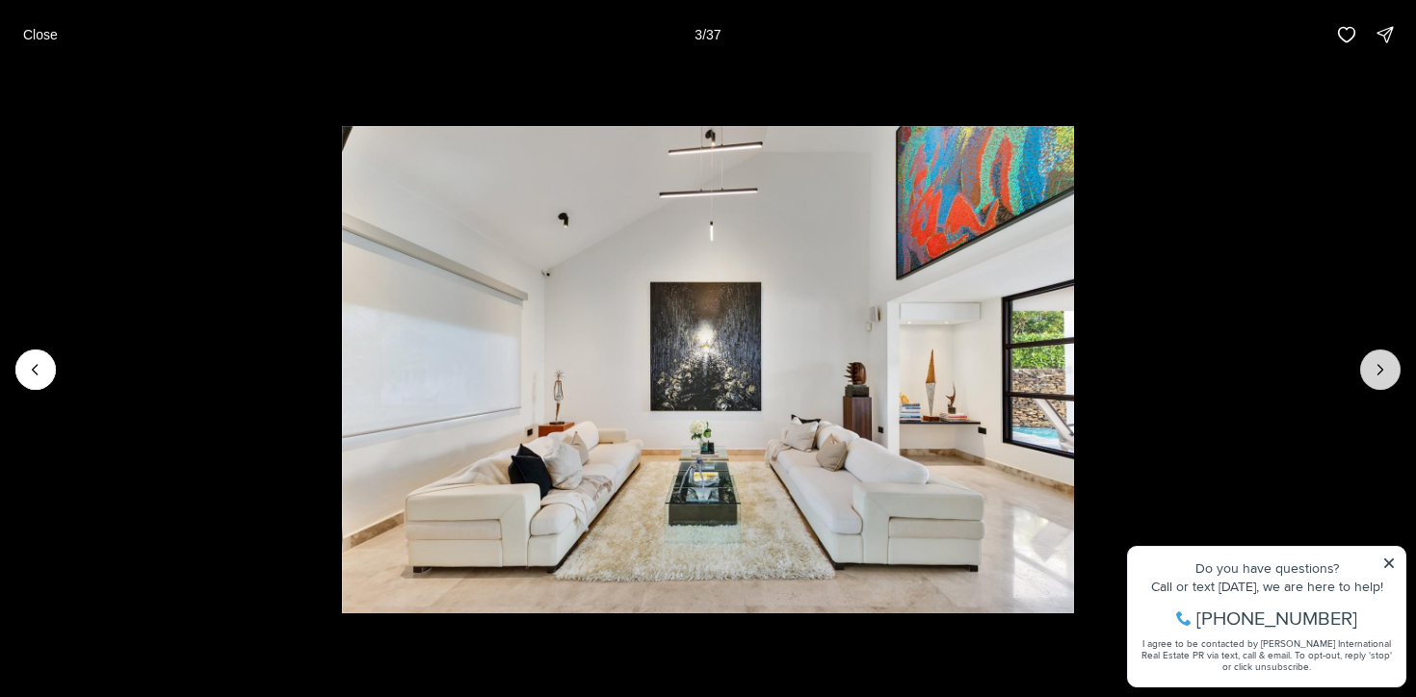
click at [1383, 373] on icon "Next slide" at bounding box center [1379, 369] width 19 height 19
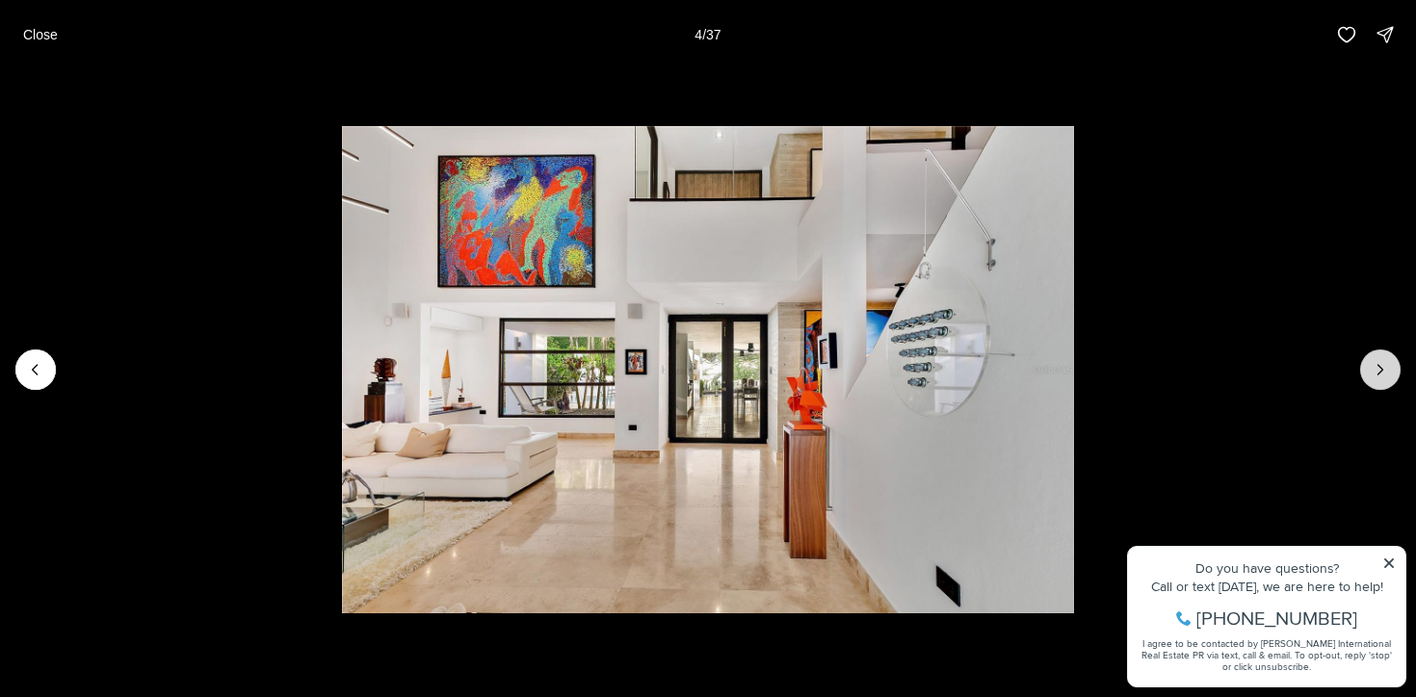
click at [1383, 373] on icon "Next slide" at bounding box center [1379, 369] width 19 height 19
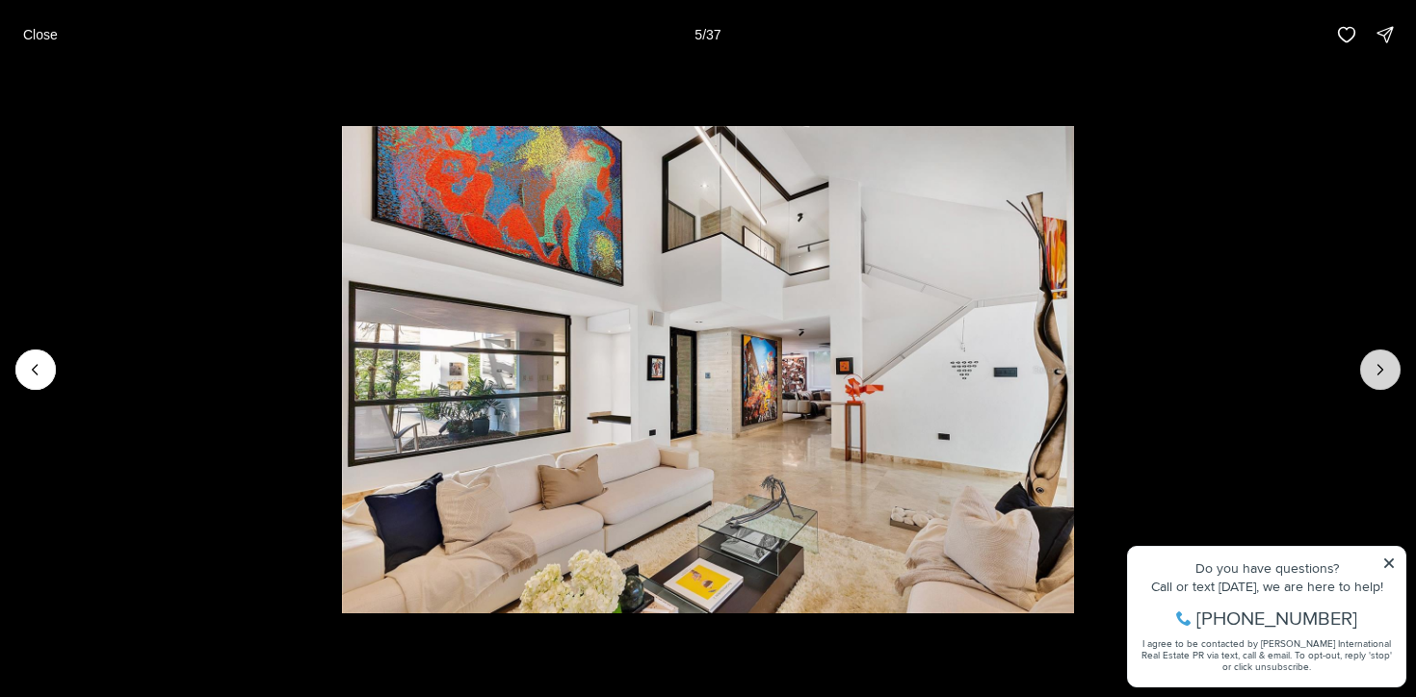
click at [1383, 373] on icon "Next slide" at bounding box center [1379, 369] width 19 height 19
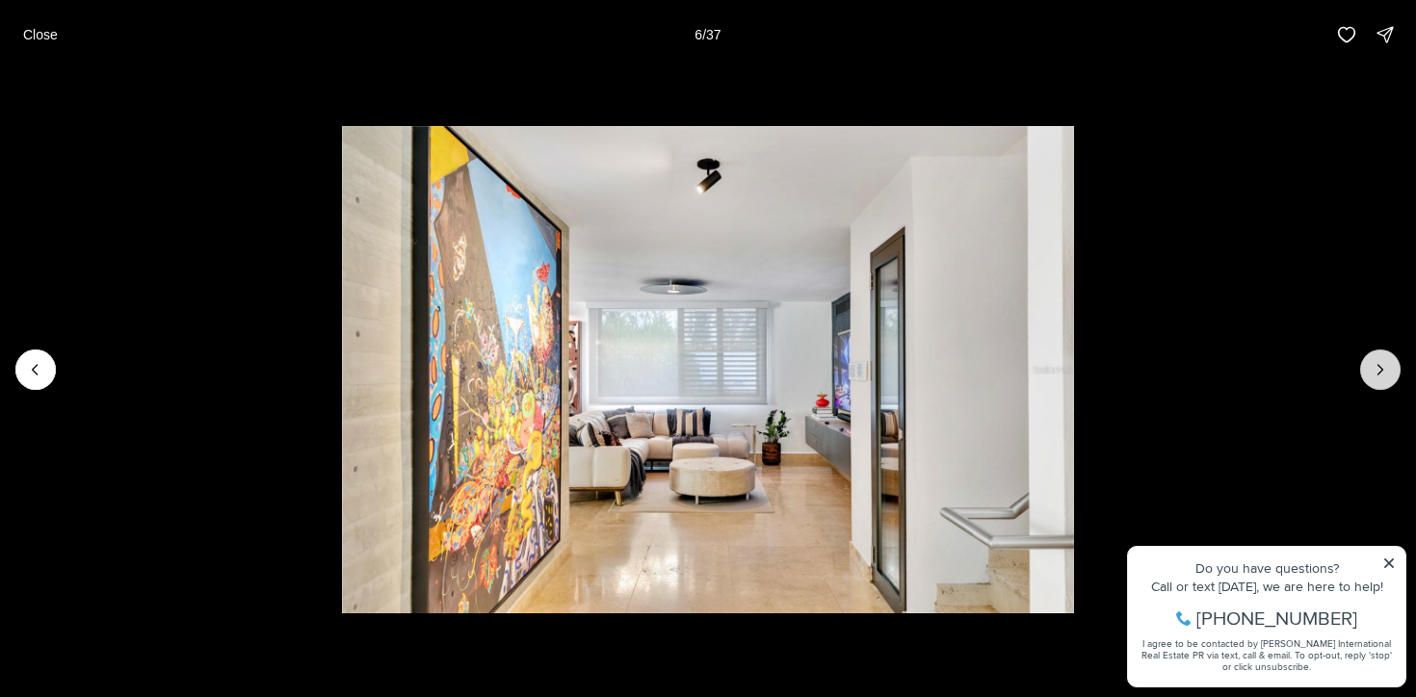
click at [1383, 373] on icon "Next slide" at bounding box center [1379, 369] width 19 height 19
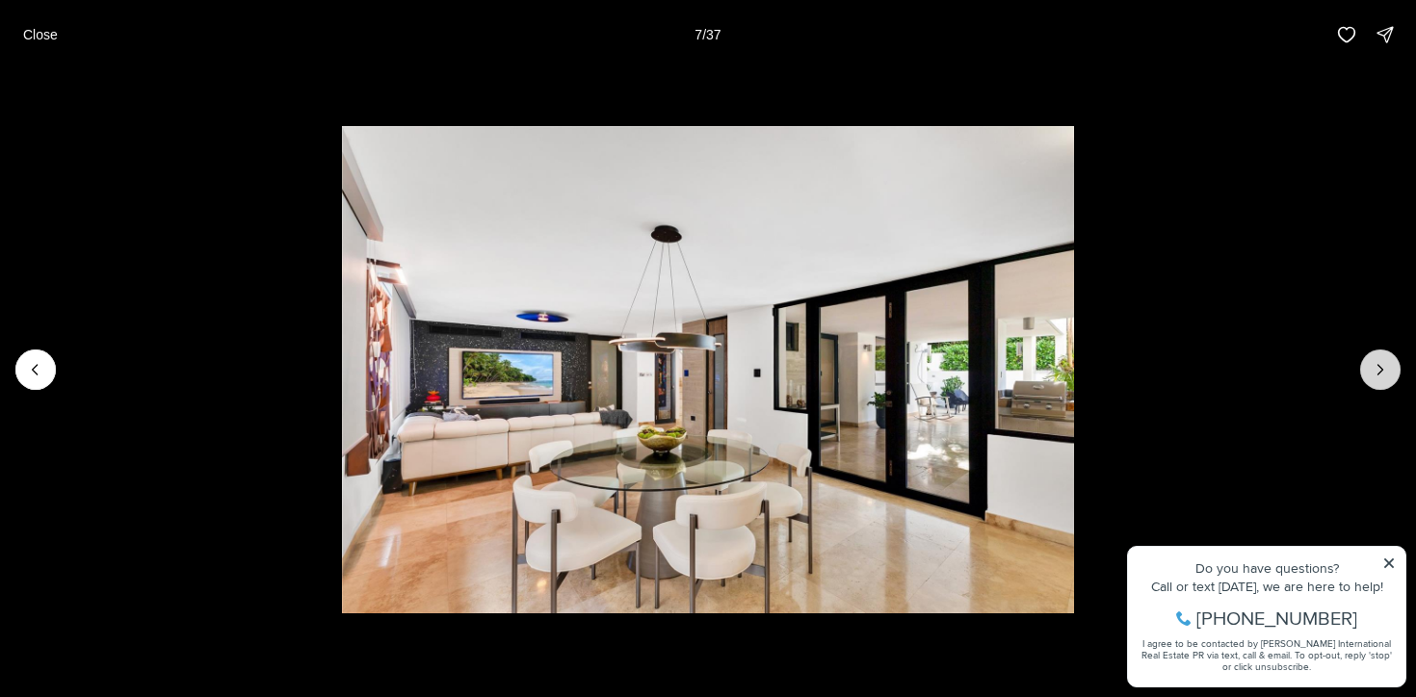
click at [1383, 373] on icon "Next slide" at bounding box center [1379, 369] width 19 height 19
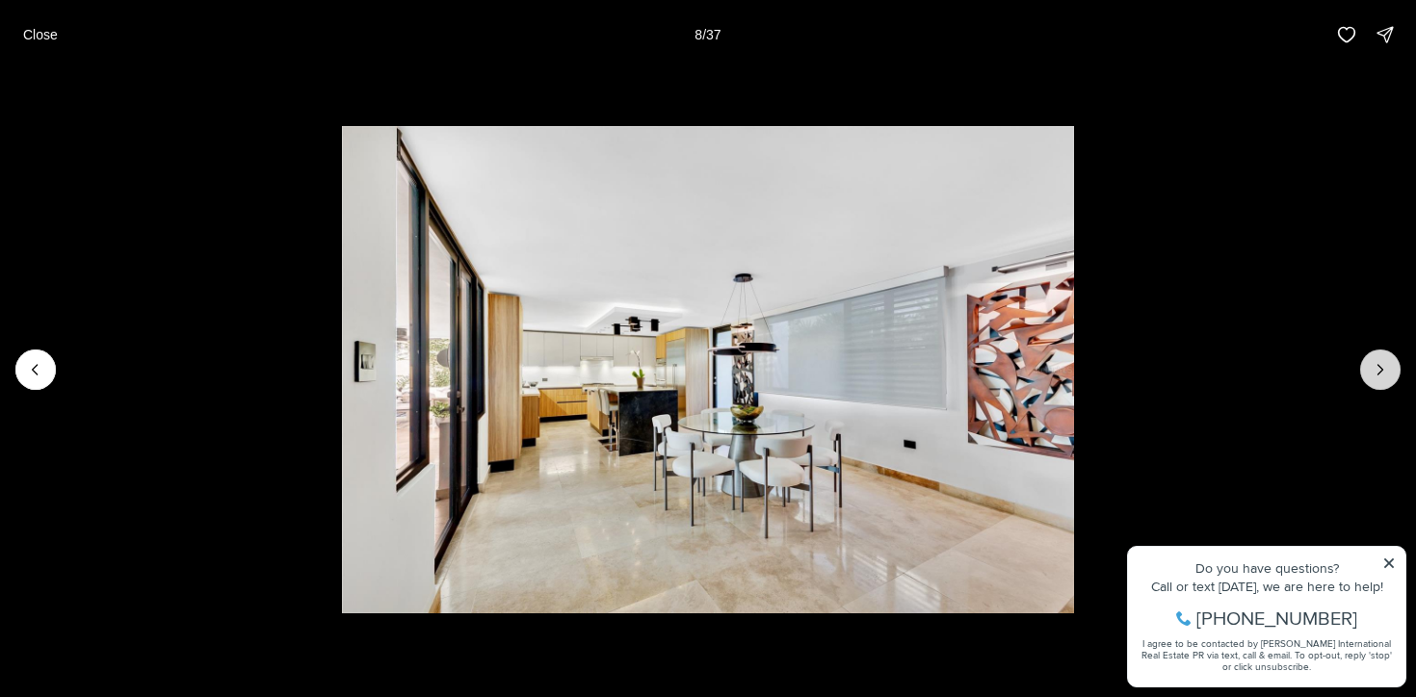
click at [1383, 373] on icon "Next slide" at bounding box center [1379, 369] width 19 height 19
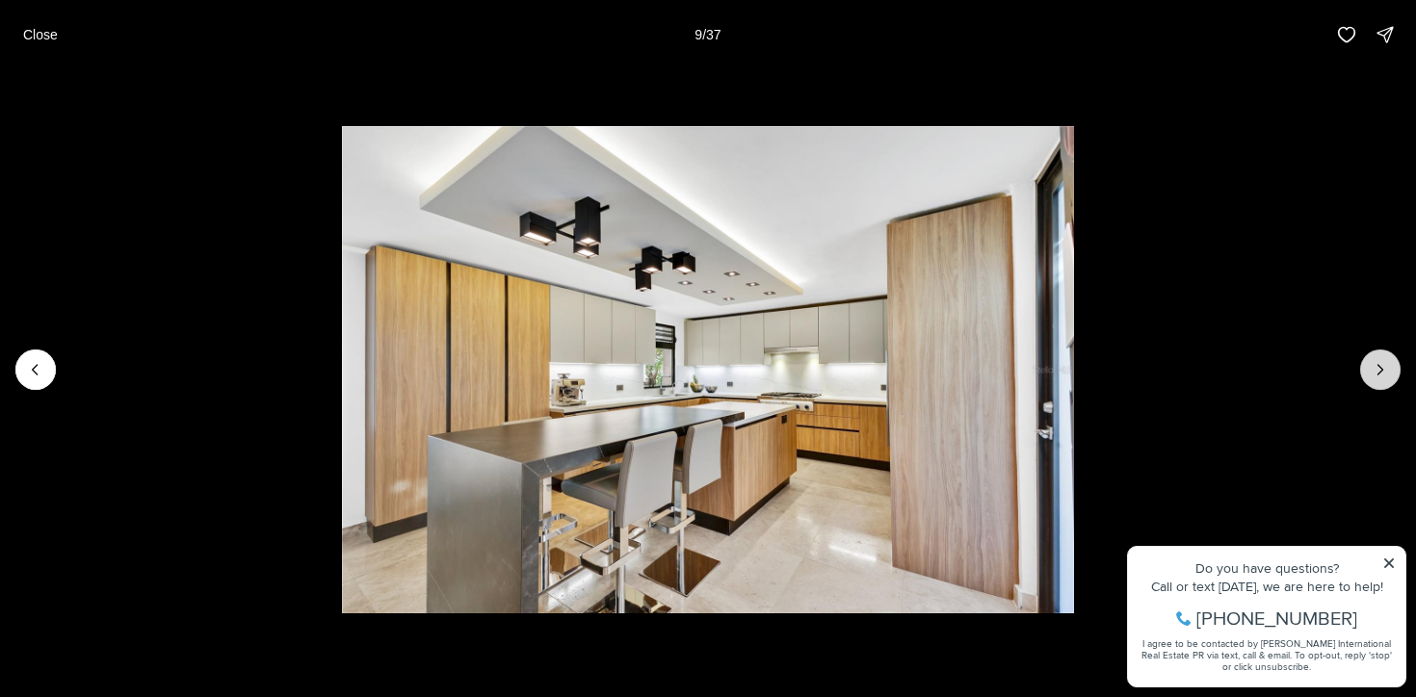
click at [1383, 373] on icon "Next slide" at bounding box center [1379, 369] width 19 height 19
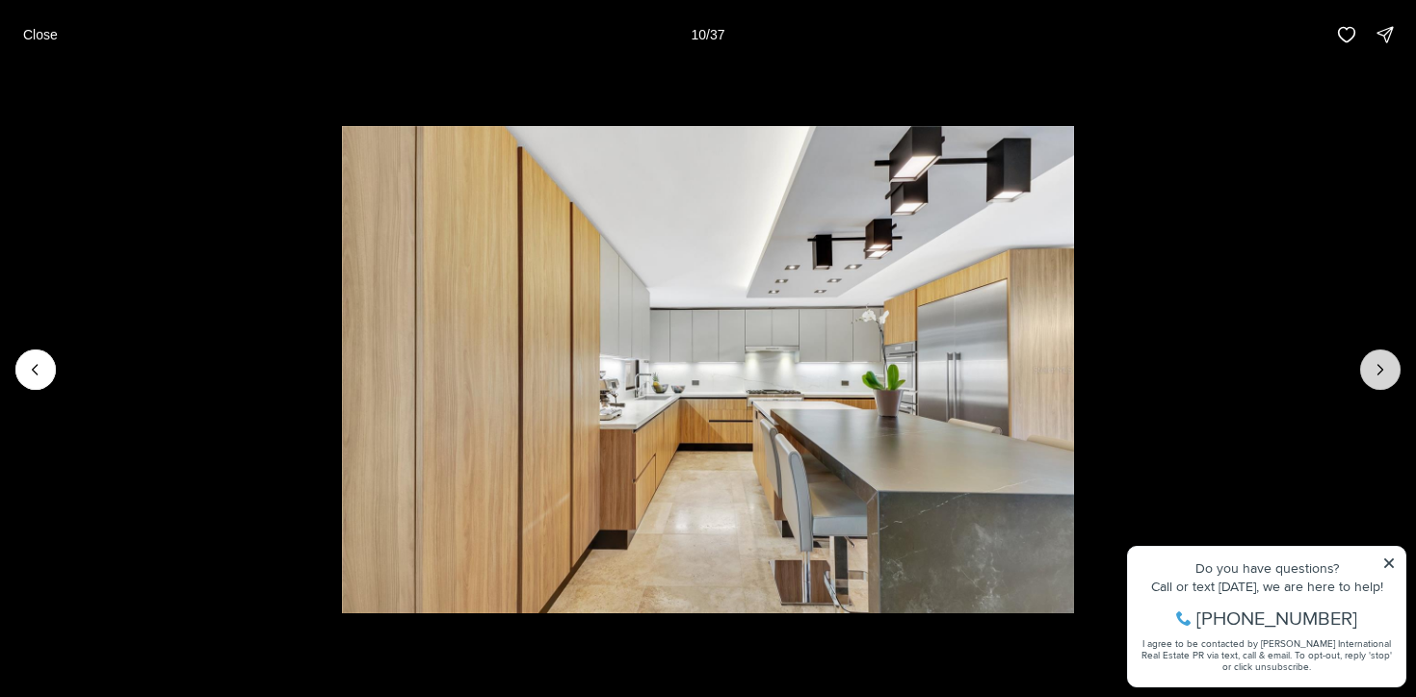
click at [1383, 373] on icon "Next slide" at bounding box center [1379, 369] width 19 height 19
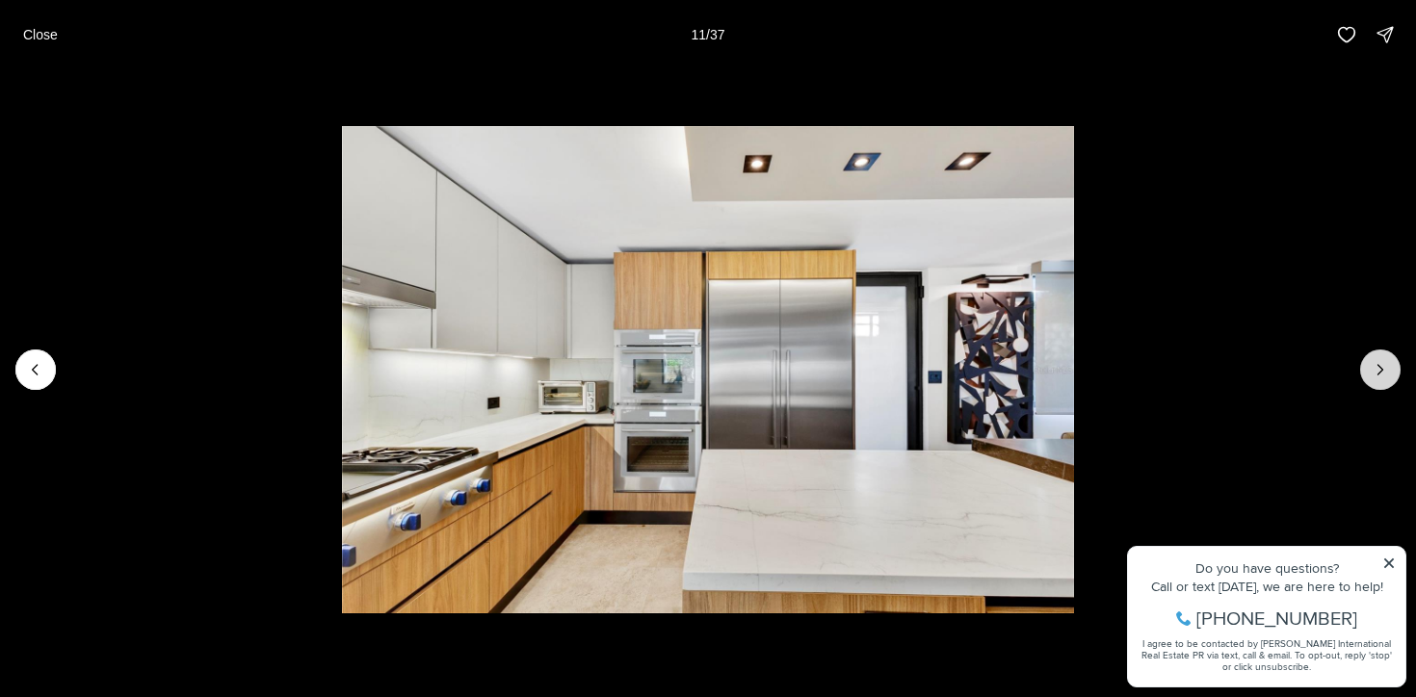
click at [1383, 373] on icon "Next slide" at bounding box center [1379, 369] width 19 height 19
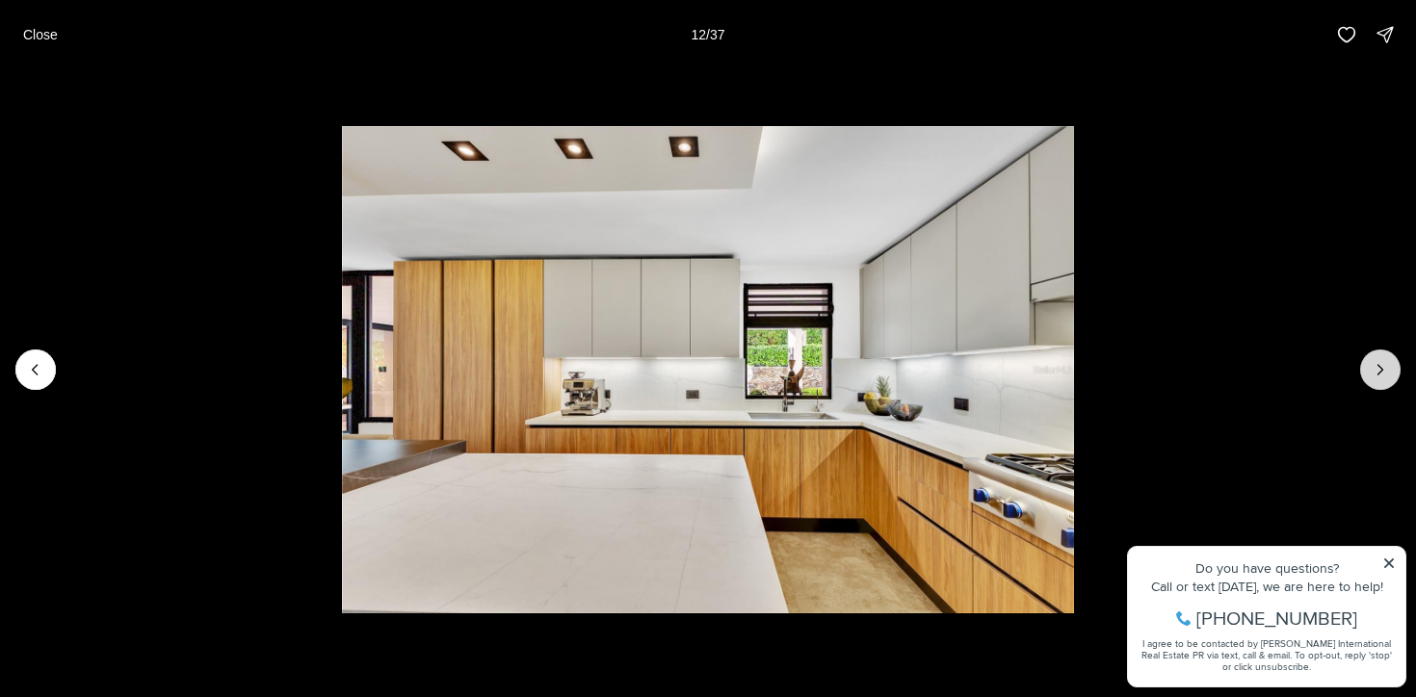
click at [1383, 373] on icon "Next slide" at bounding box center [1379, 369] width 19 height 19
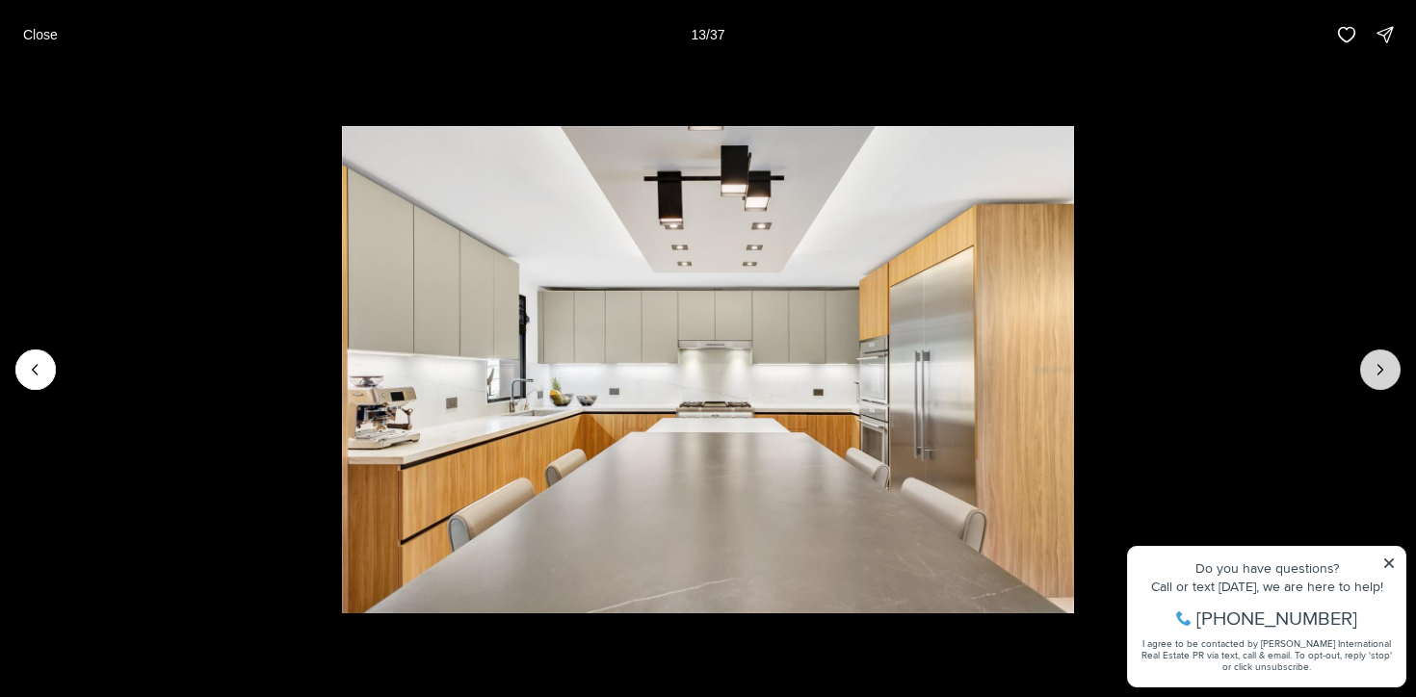
click at [1383, 373] on icon "Next slide" at bounding box center [1379, 369] width 19 height 19
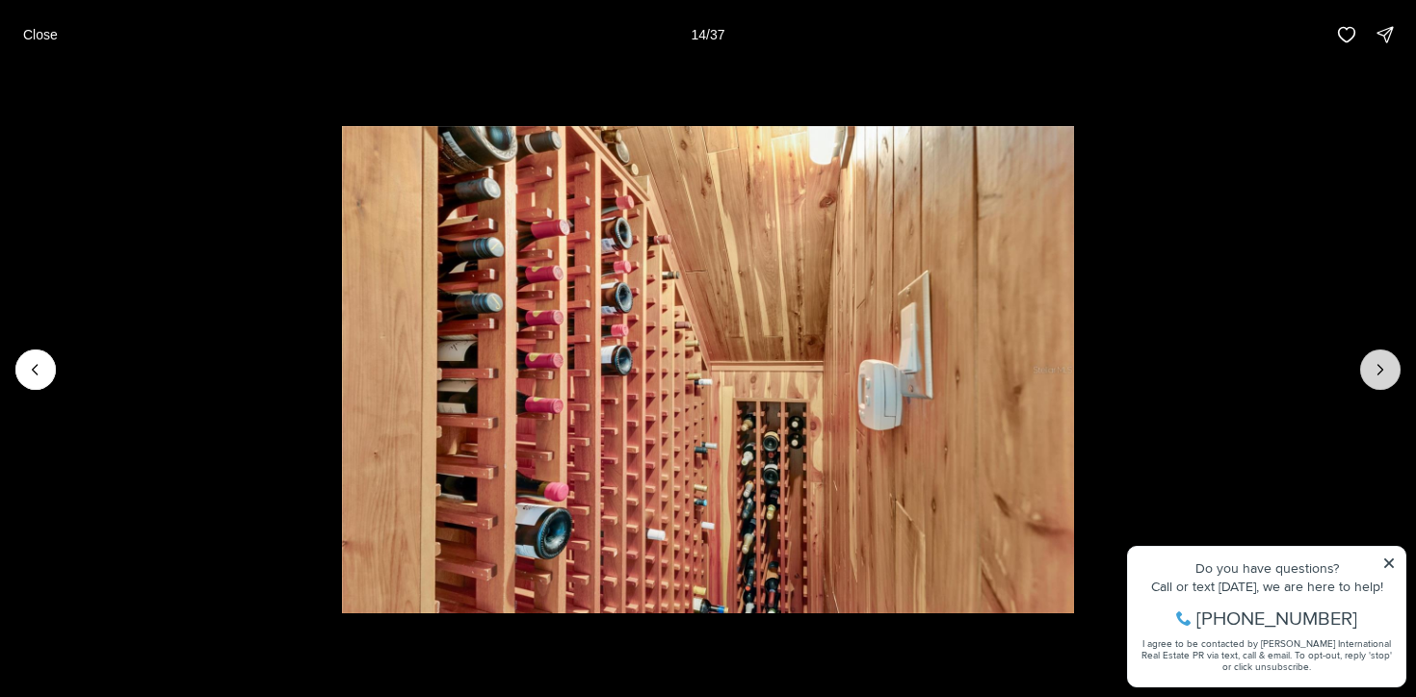
click at [1383, 373] on icon "Next slide" at bounding box center [1379, 369] width 19 height 19
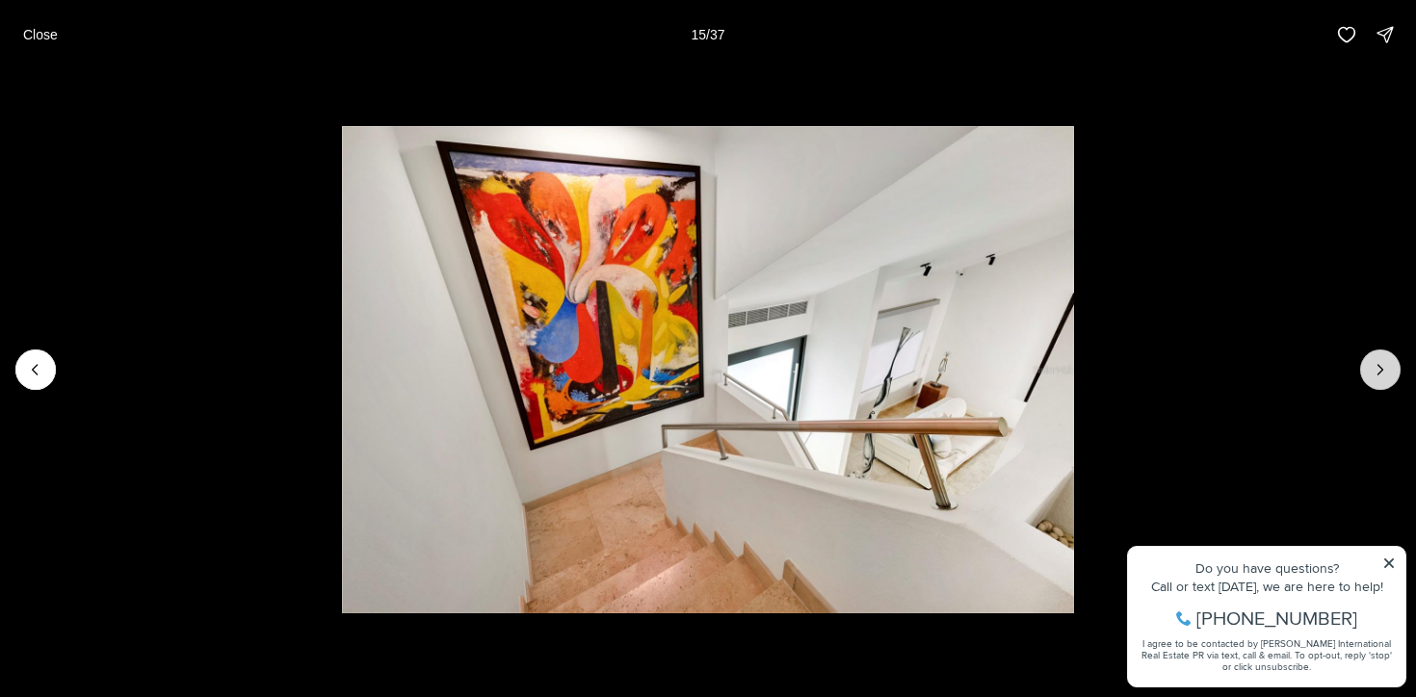
click at [1383, 373] on icon "Next slide" at bounding box center [1379, 369] width 19 height 19
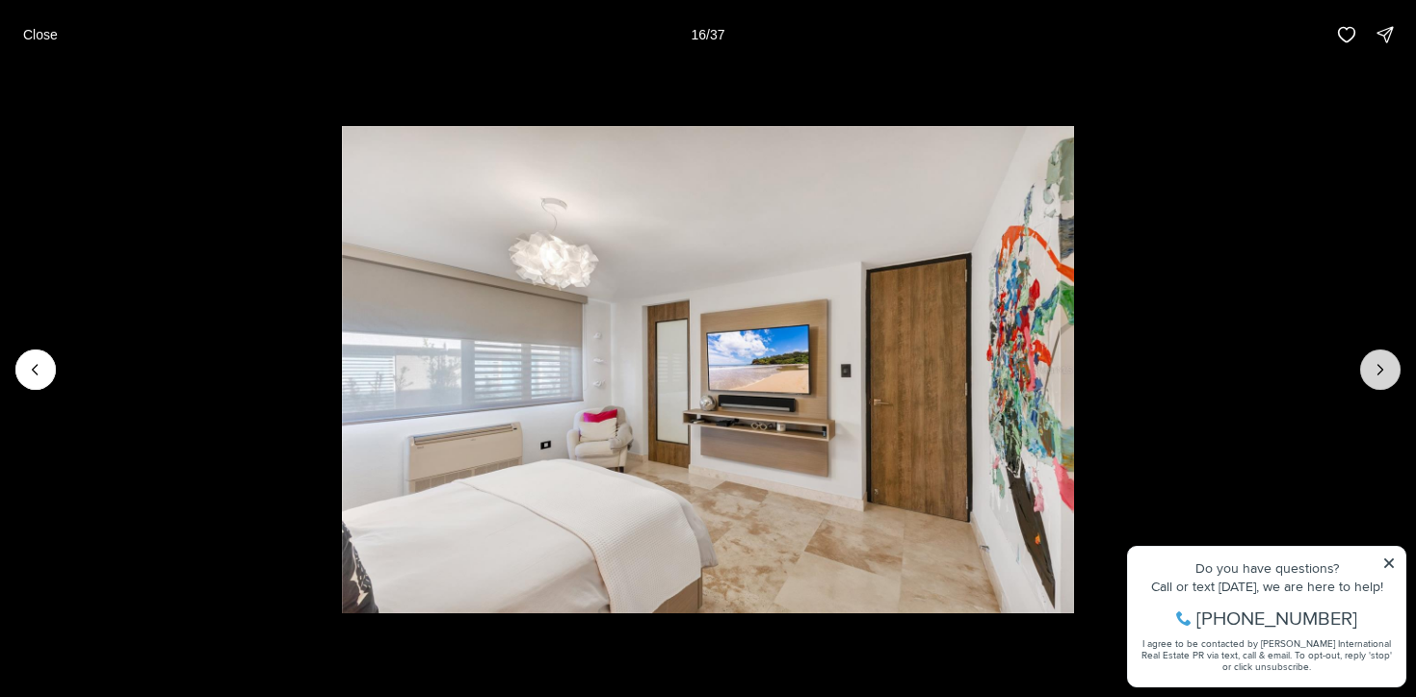
click at [1383, 373] on icon "Next slide" at bounding box center [1379, 369] width 19 height 19
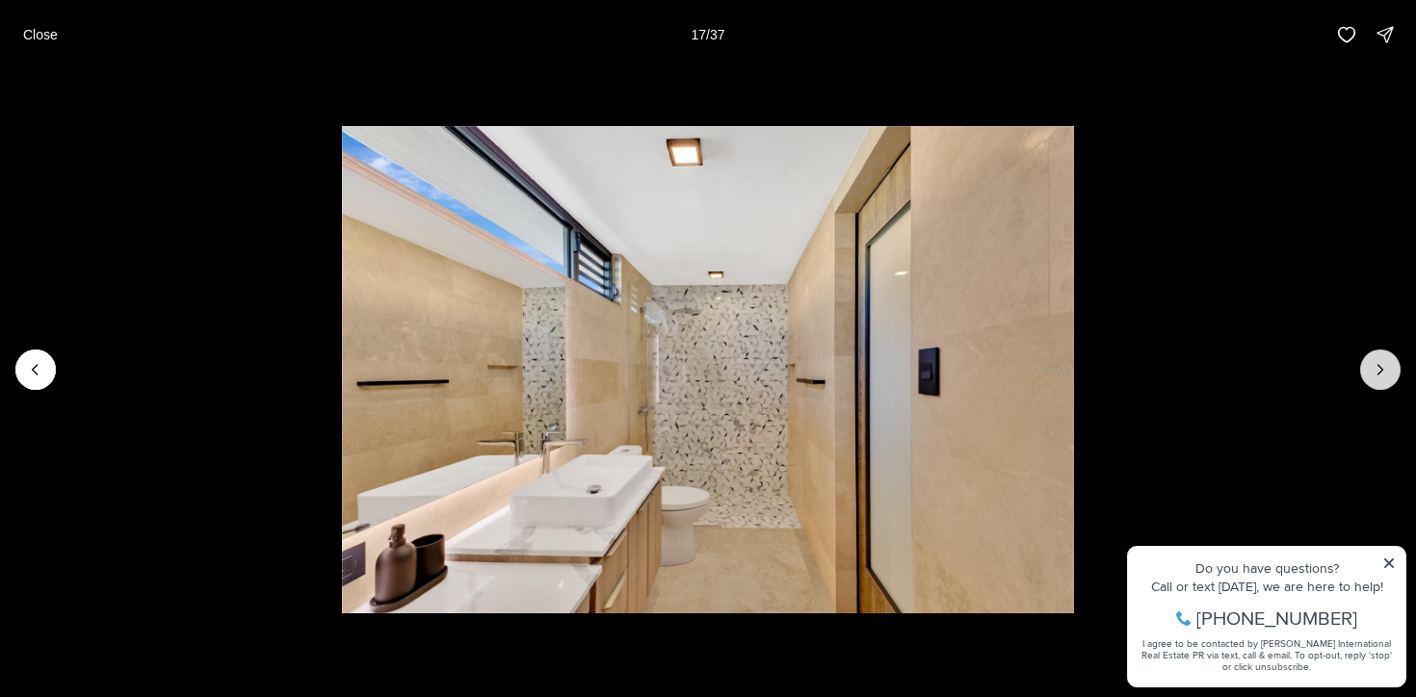
click at [1383, 373] on icon "Next slide" at bounding box center [1379, 369] width 19 height 19
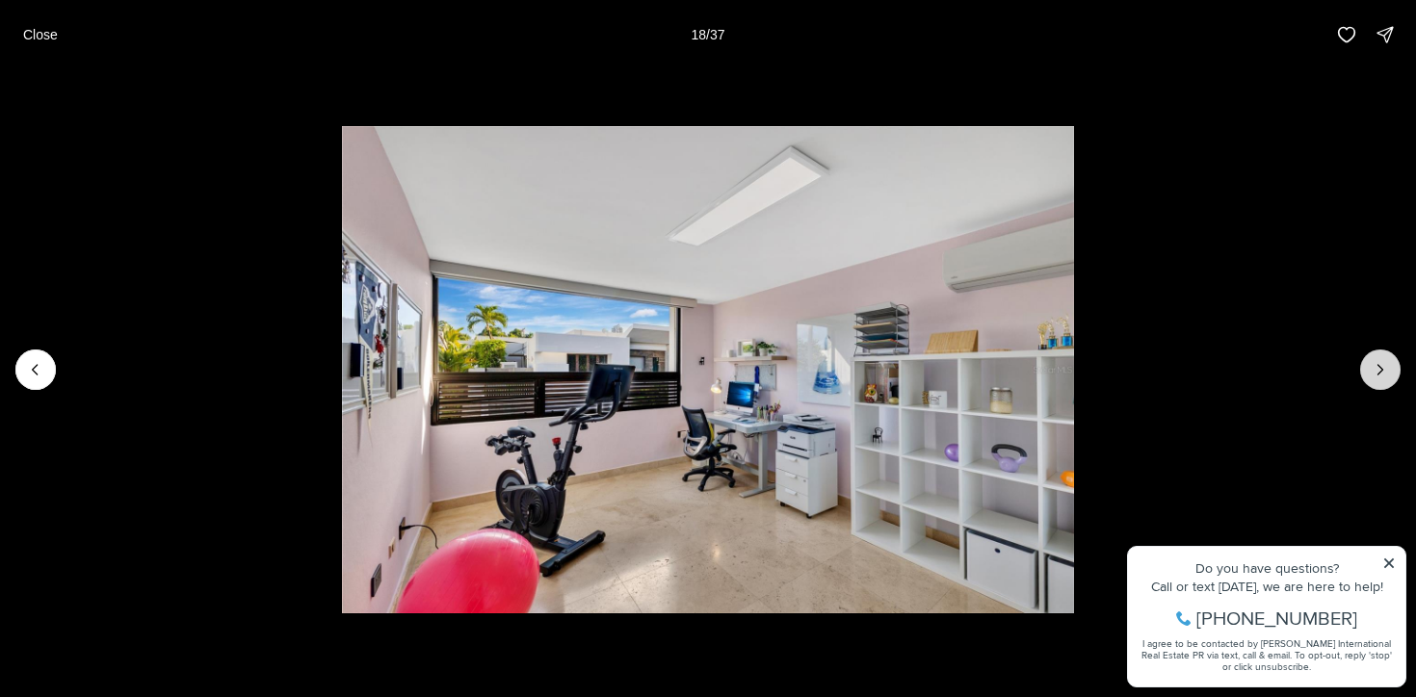
click at [1383, 373] on icon "Next slide" at bounding box center [1379, 369] width 19 height 19
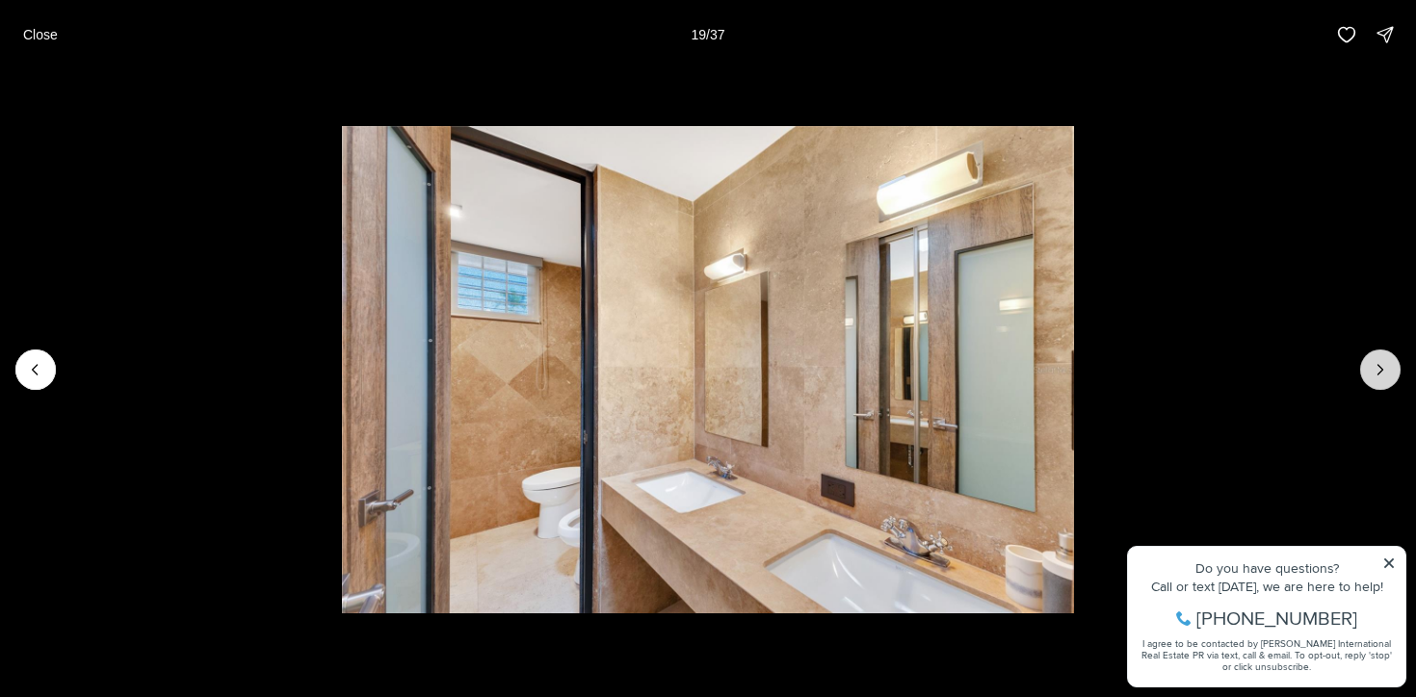
click at [1383, 373] on icon "Next slide" at bounding box center [1379, 369] width 19 height 19
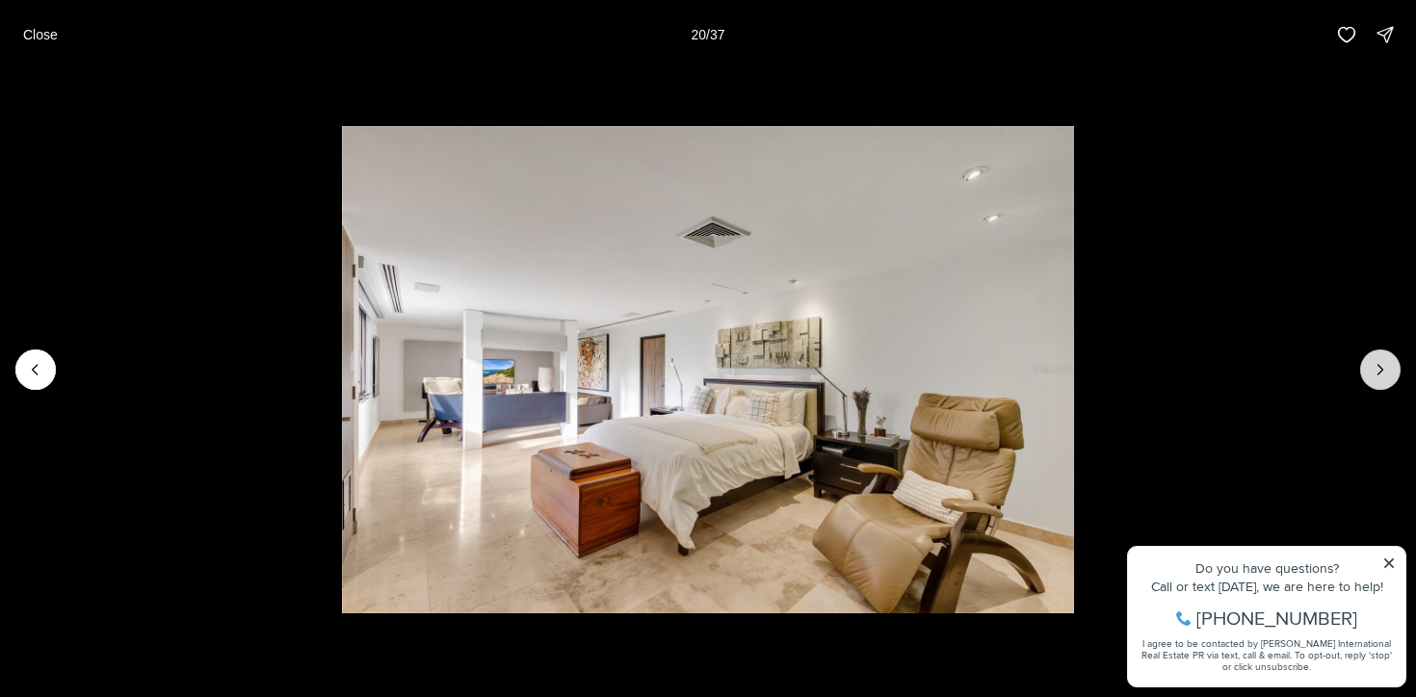
click at [1383, 373] on icon "Next slide" at bounding box center [1379, 369] width 19 height 19
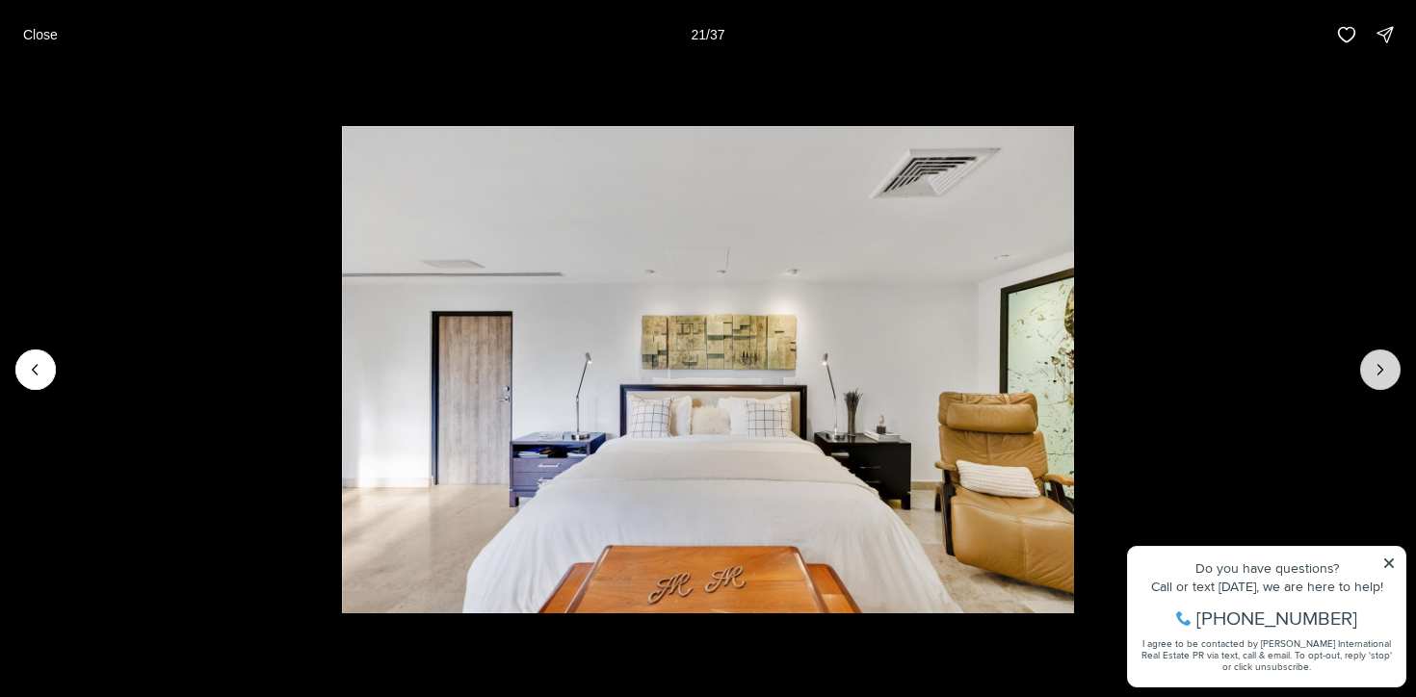
click at [1383, 373] on icon "Next slide" at bounding box center [1379, 369] width 19 height 19
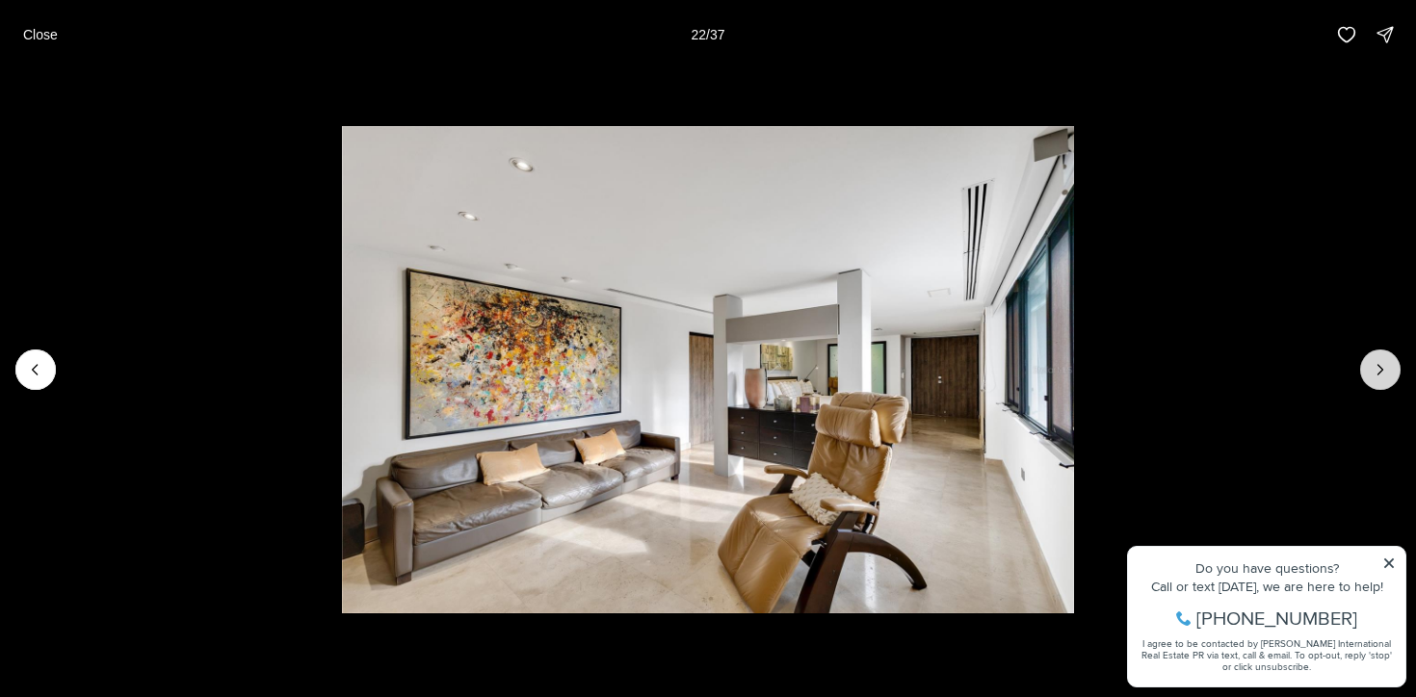
click at [1383, 373] on icon "Next slide" at bounding box center [1379, 369] width 19 height 19
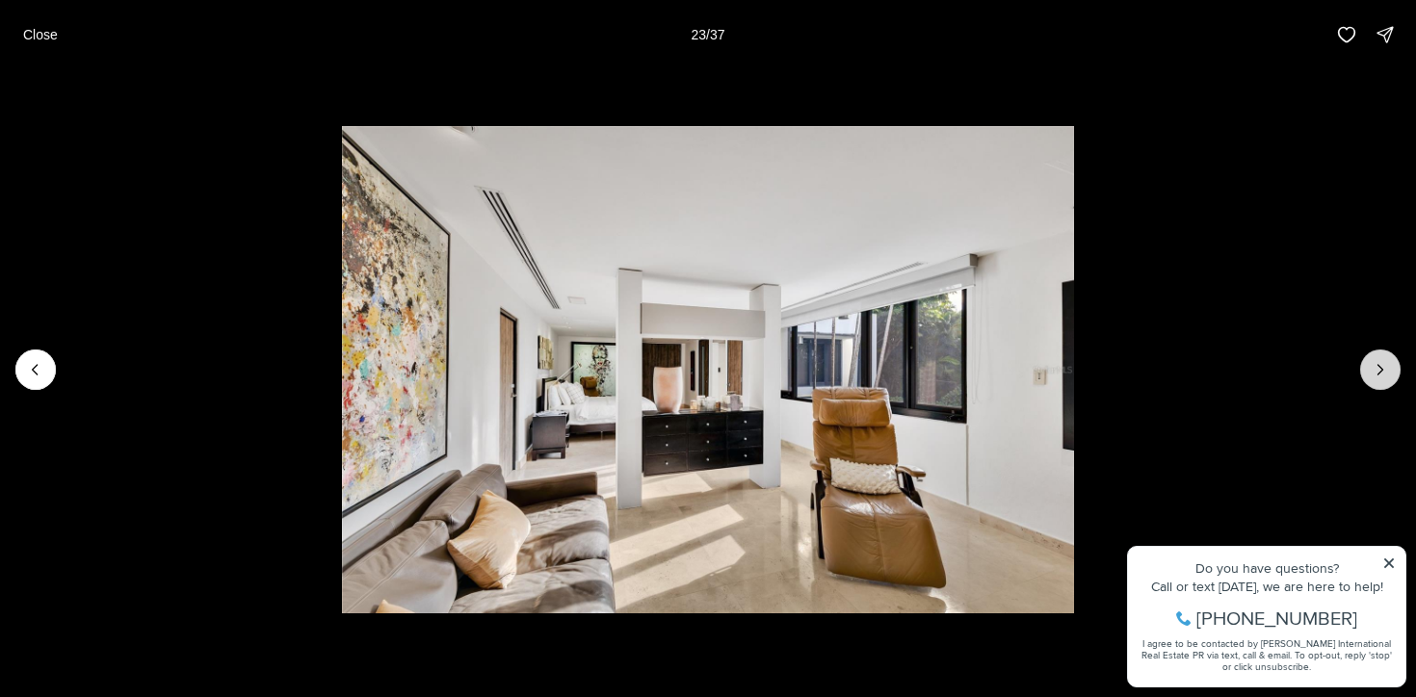
click at [1383, 373] on icon "Next slide" at bounding box center [1379, 369] width 19 height 19
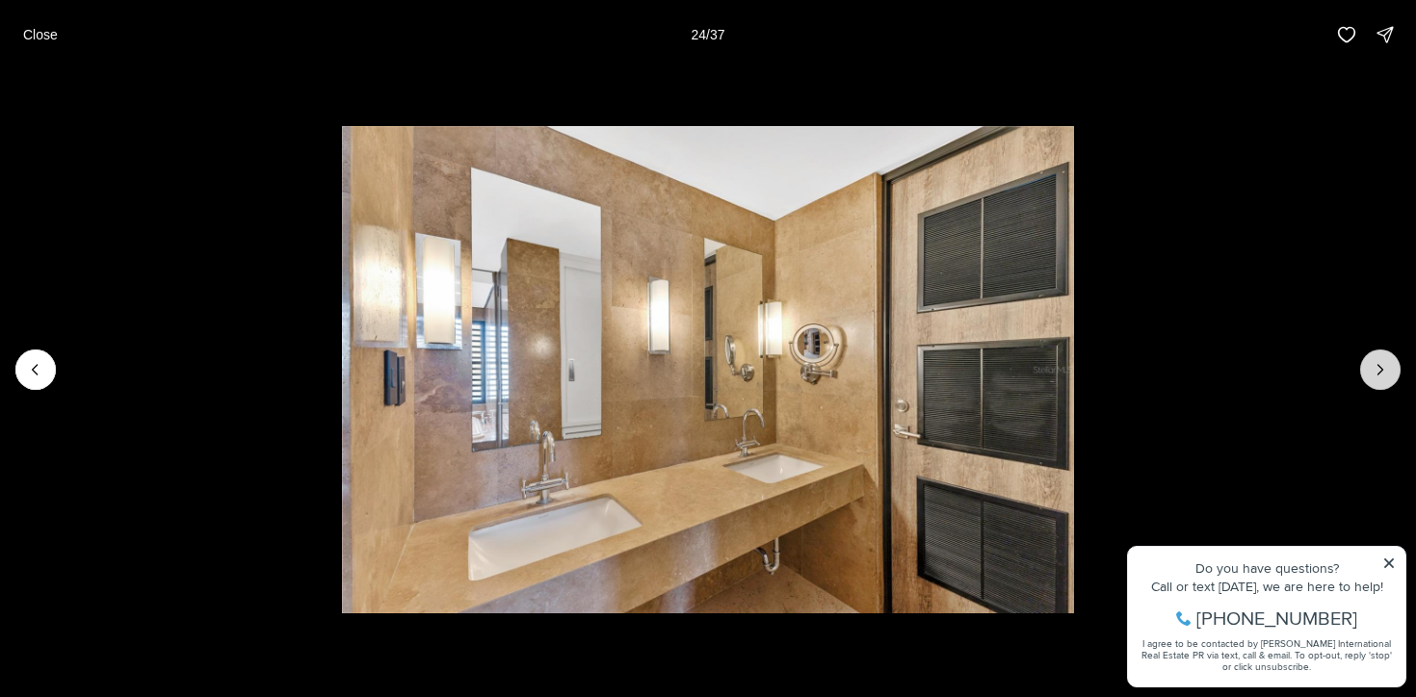
click at [1383, 373] on icon "Next slide" at bounding box center [1379, 369] width 19 height 19
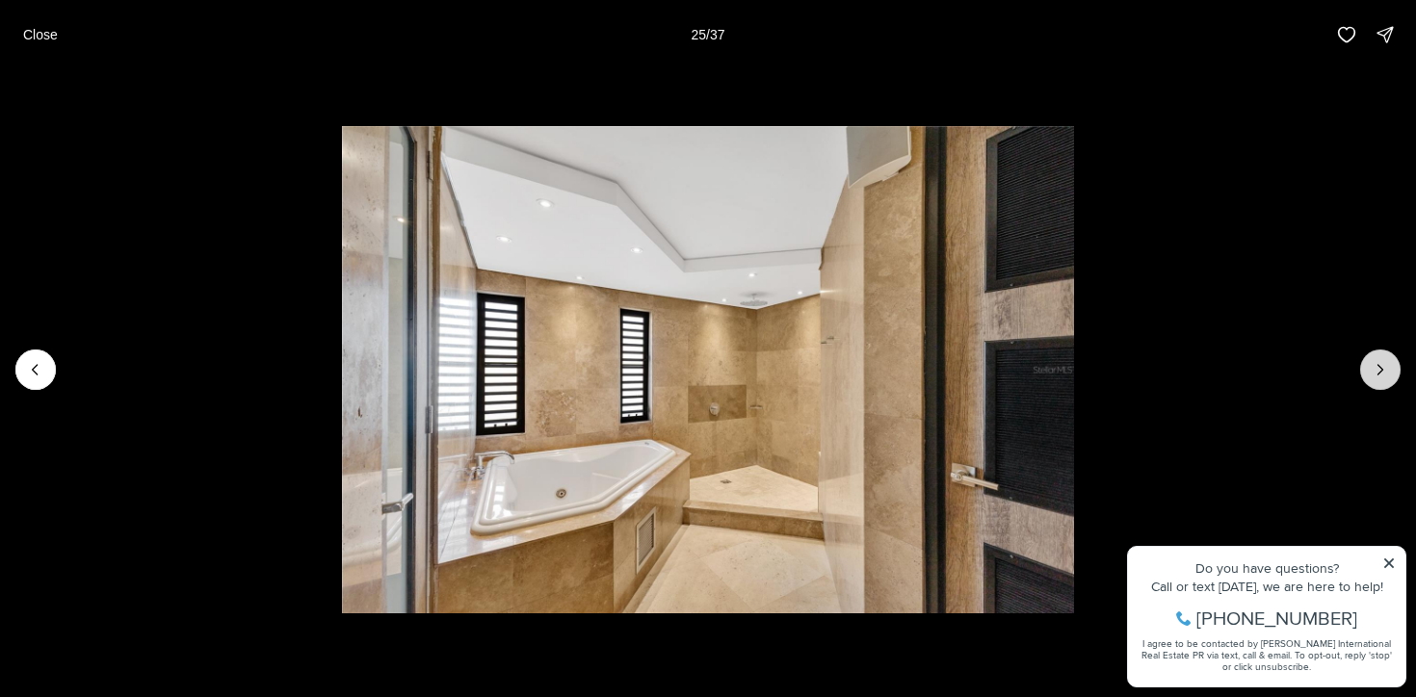
click at [1383, 373] on icon "Next slide" at bounding box center [1379, 369] width 19 height 19
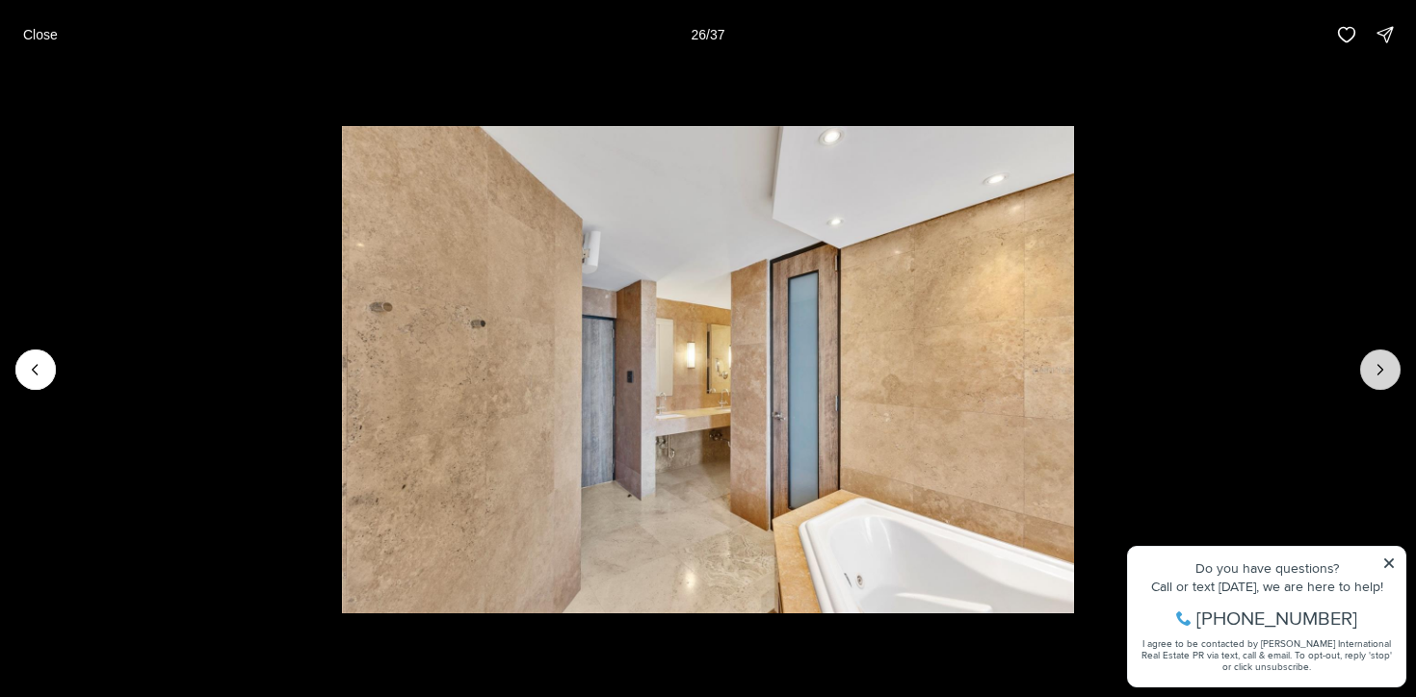
click at [1383, 373] on icon "Next slide" at bounding box center [1379, 369] width 19 height 19
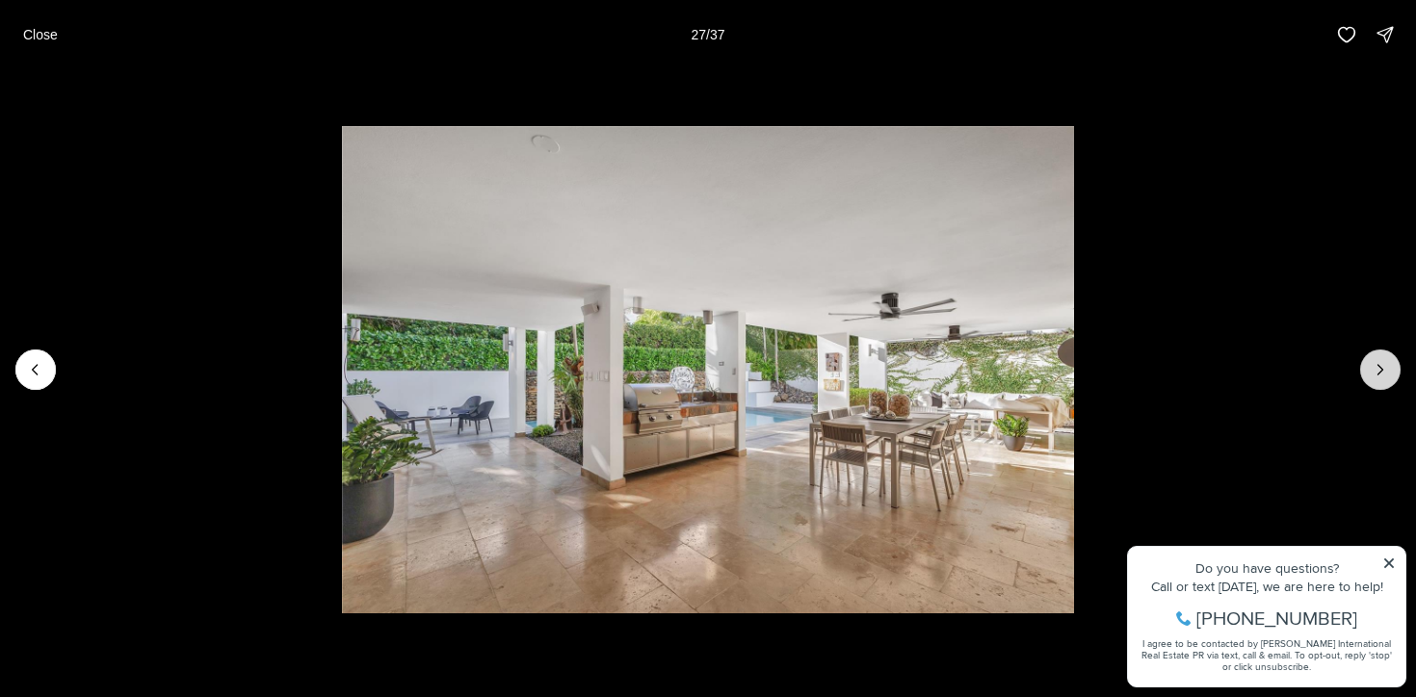
click at [1383, 373] on icon "Next slide" at bounding box center [1379, 369] width 19 height 19
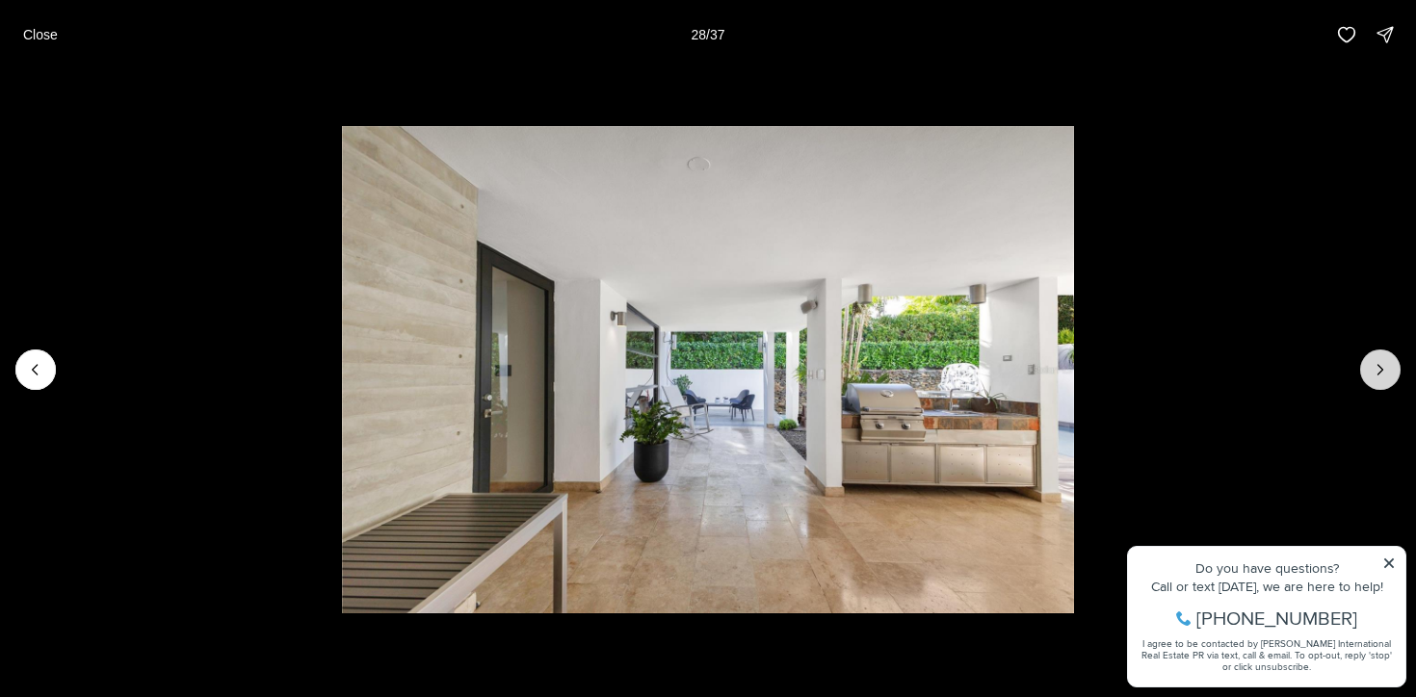
click at [1383, 373] on icon "Next slide" at bounding box center [1379, 369] width 19 height 19
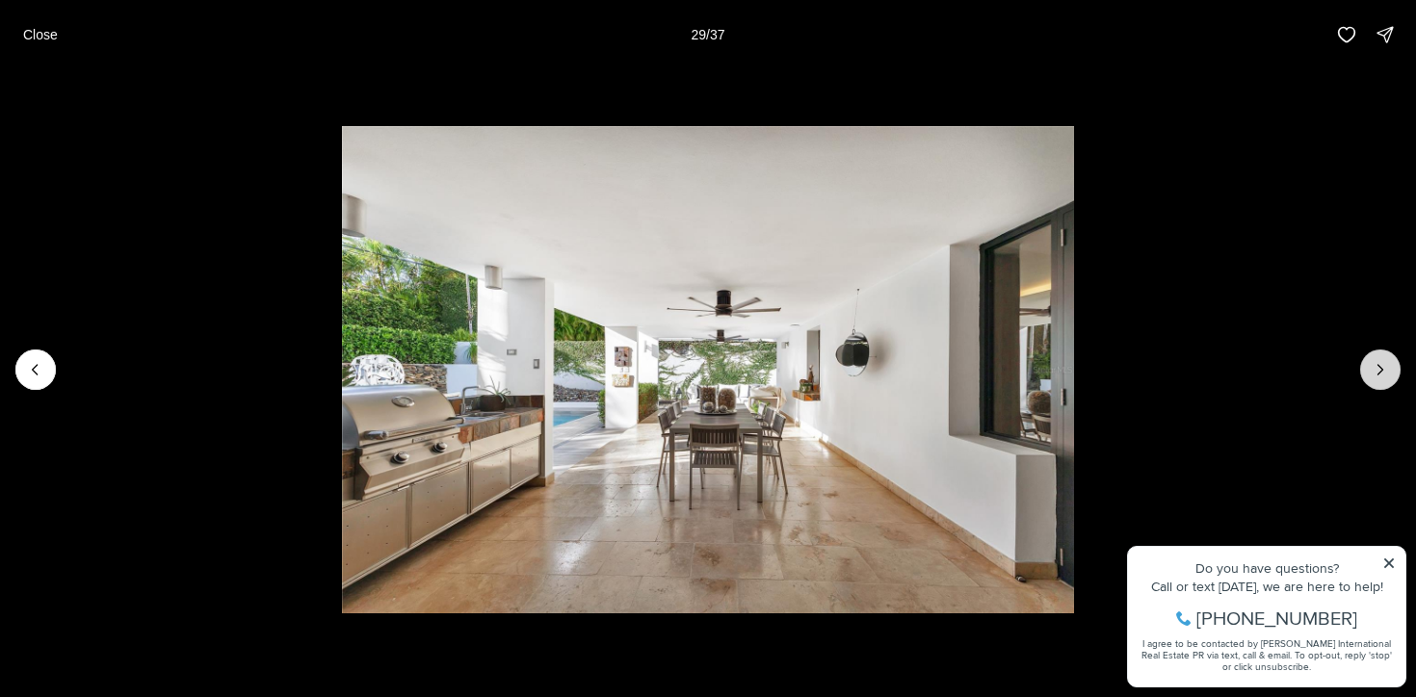
click at [1383, 373] on icon "Next slide" at bounding box center [1379, 369] width 19 height 19
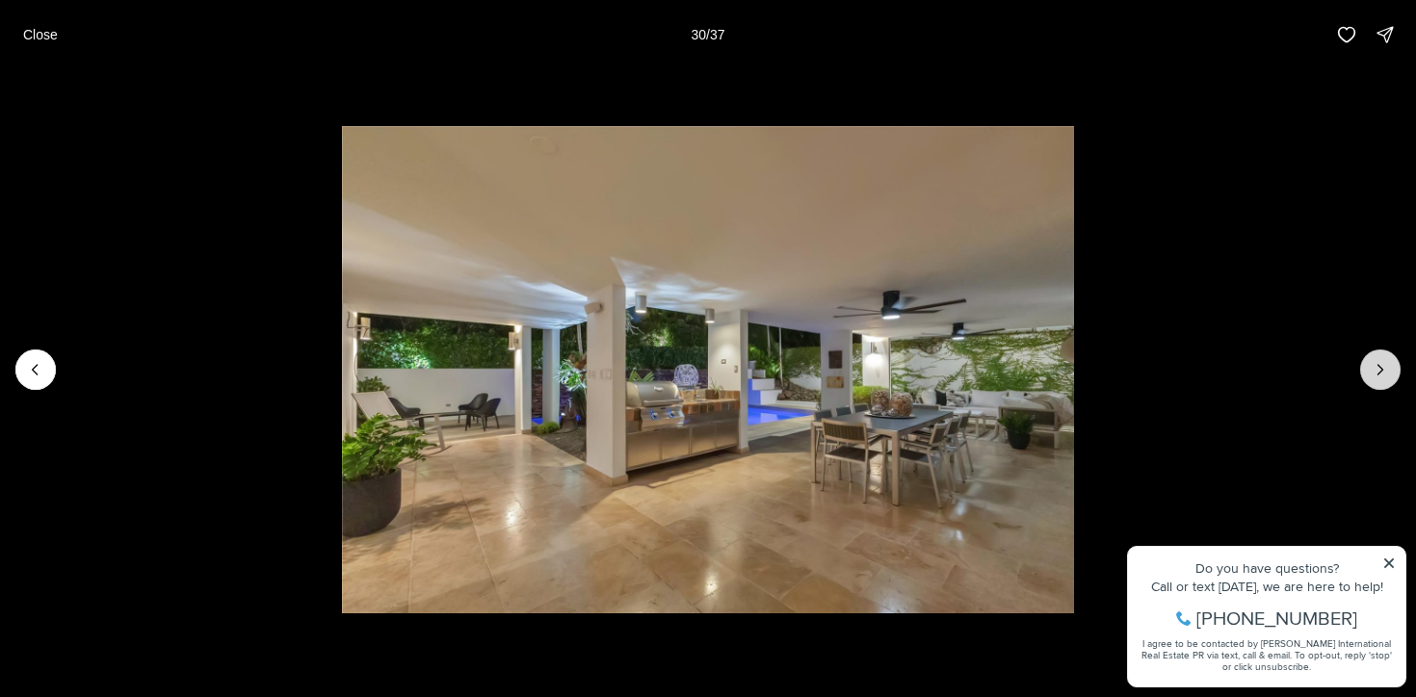
click at [1383, 373] on icon "Next slide" at bounding box center [1379, 369] width 19 height 19
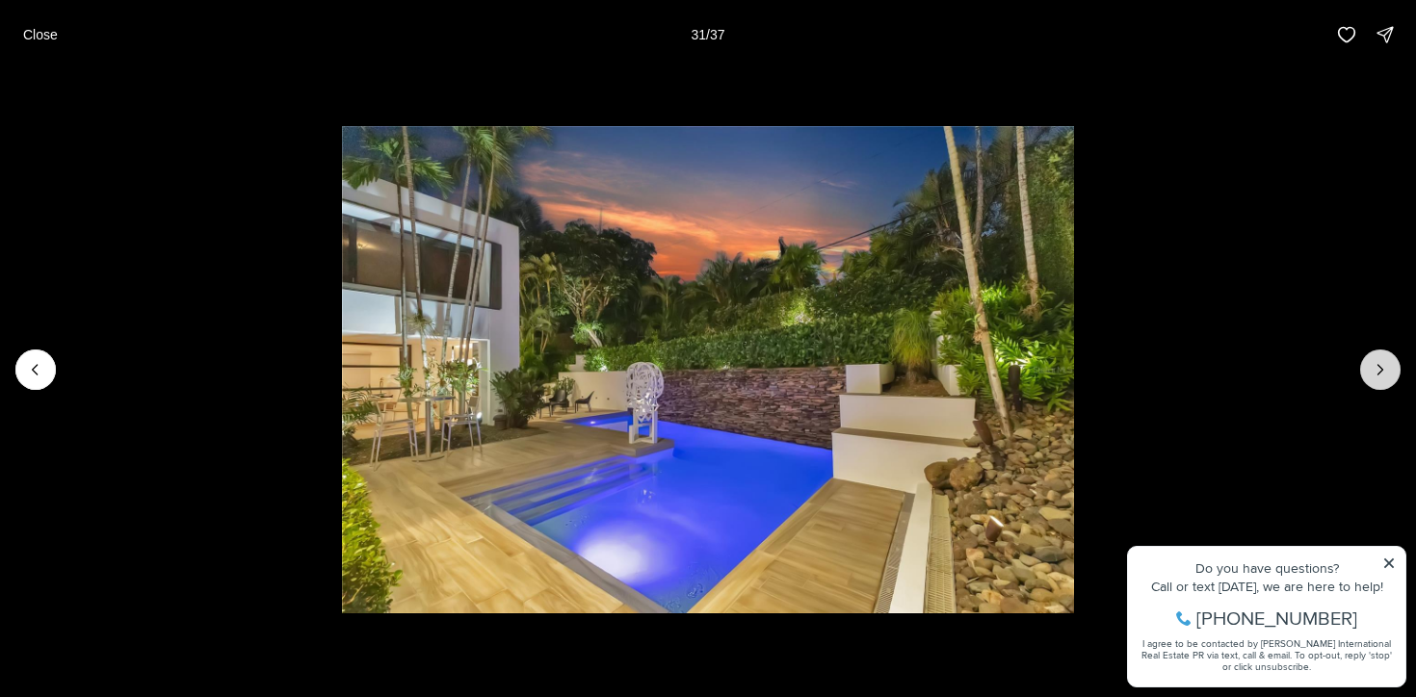
click at [1383, 373] on icon "Next slide" at bounding box center [1379, 369] width 19 height 19
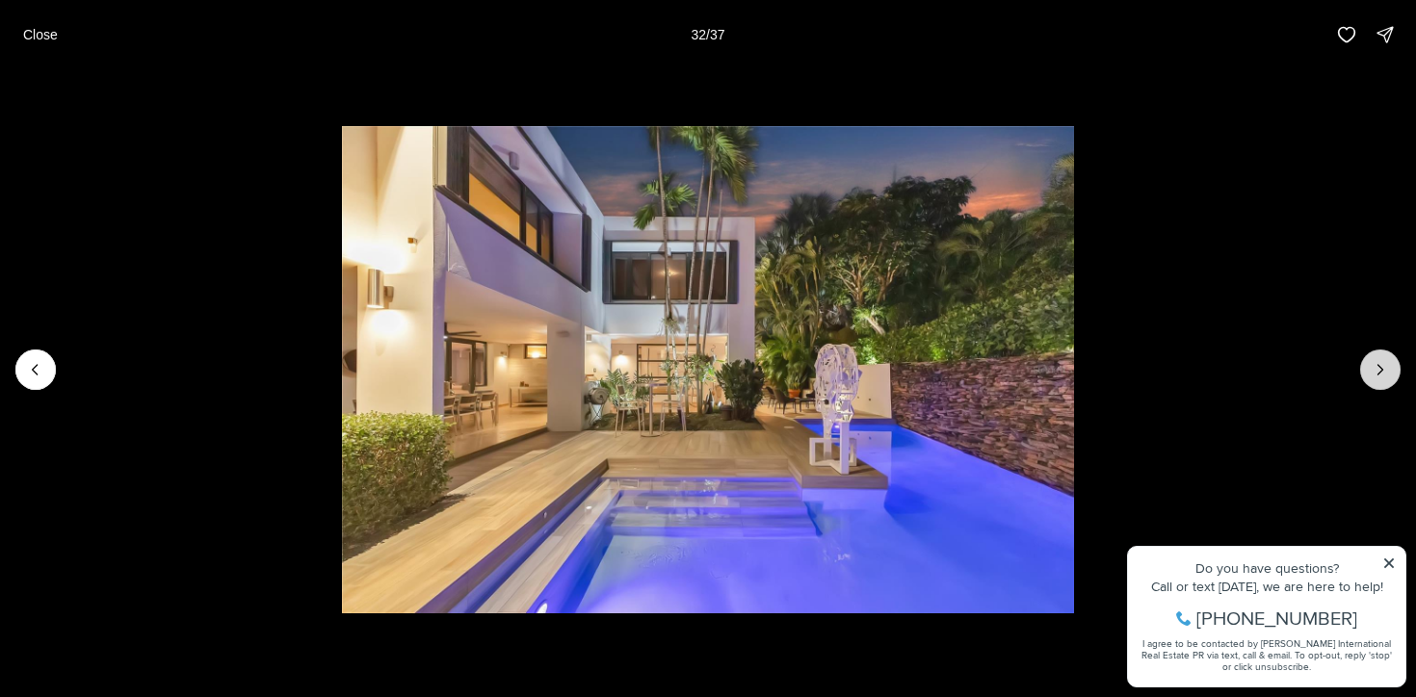
click at [1383, 373] on icon "Next slide" at bounding box center [1379, 369] width 19 height 19
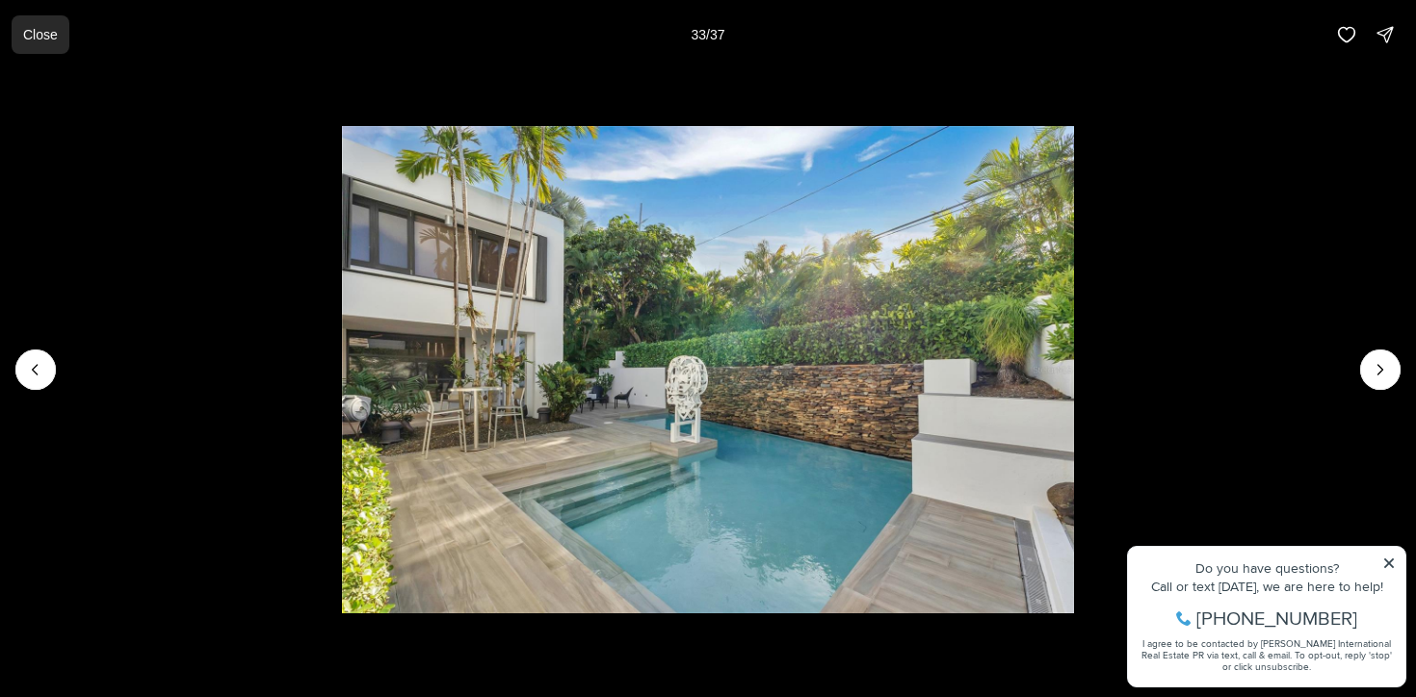
click at [36, 42] on button "Close" at bounding box center [41, 34] width 58 height 39
